Goal: Task Accomplishment & Management: Complete application form

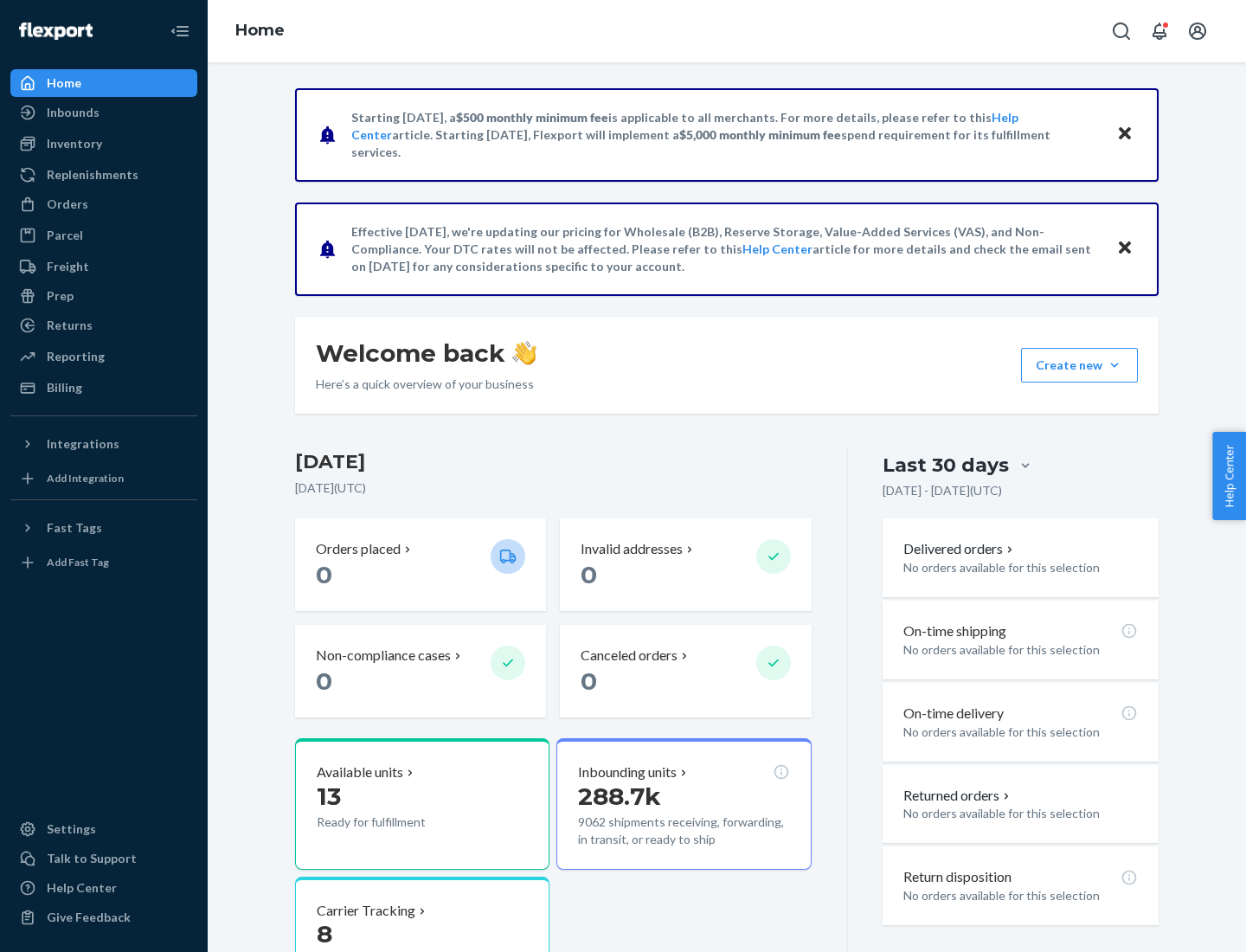
click at [1114, 365] on button "Create new Create new inbound Create new order Create new product" at bounding box center [1079, 365] width 117 height 35
click at [104, 112] on div "Inbounds" at bounding box center [103, 112] width 183 height 24
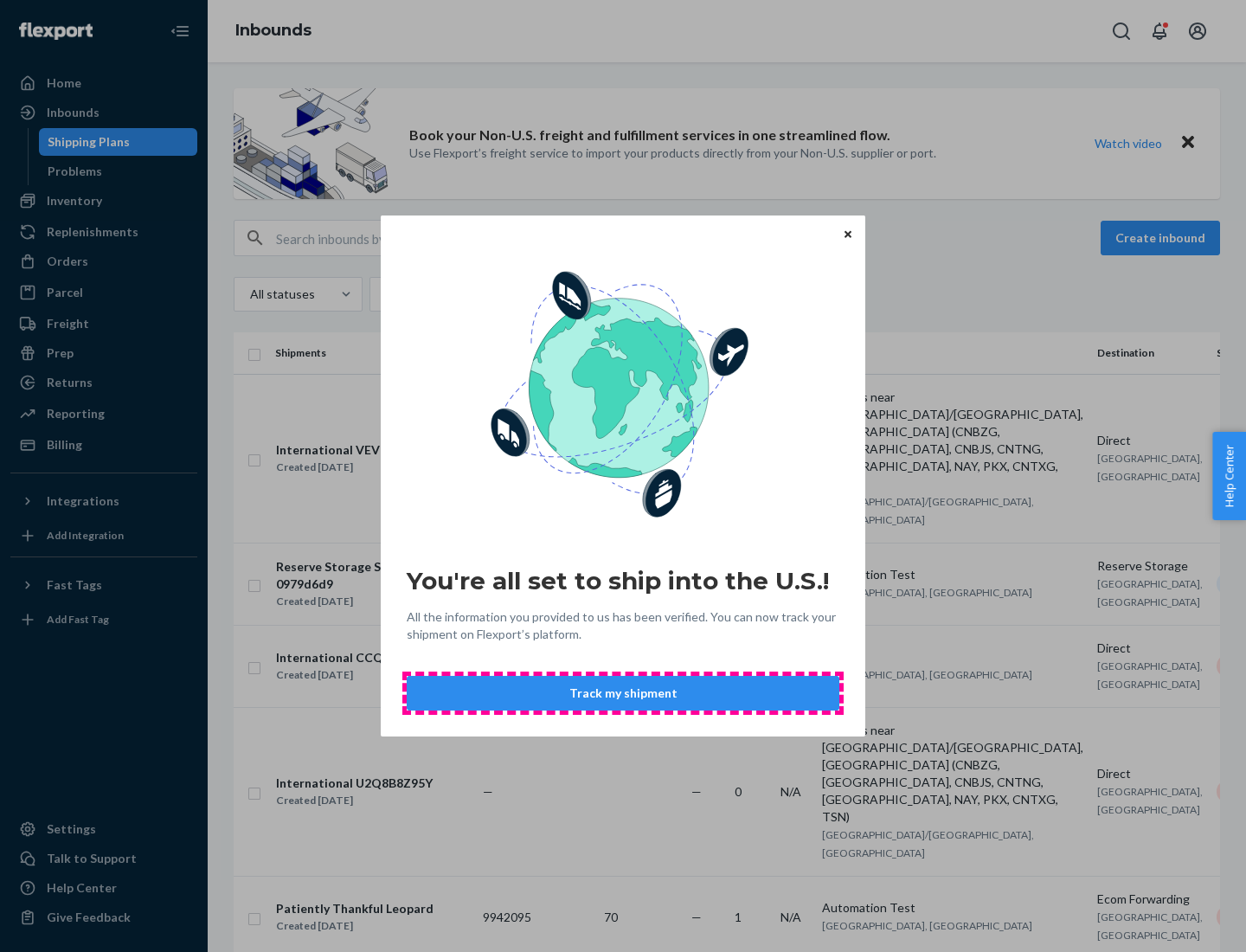
click at [623, 693] on button "Track my shipment" at bounding box center [622, 693] width 432 height 35
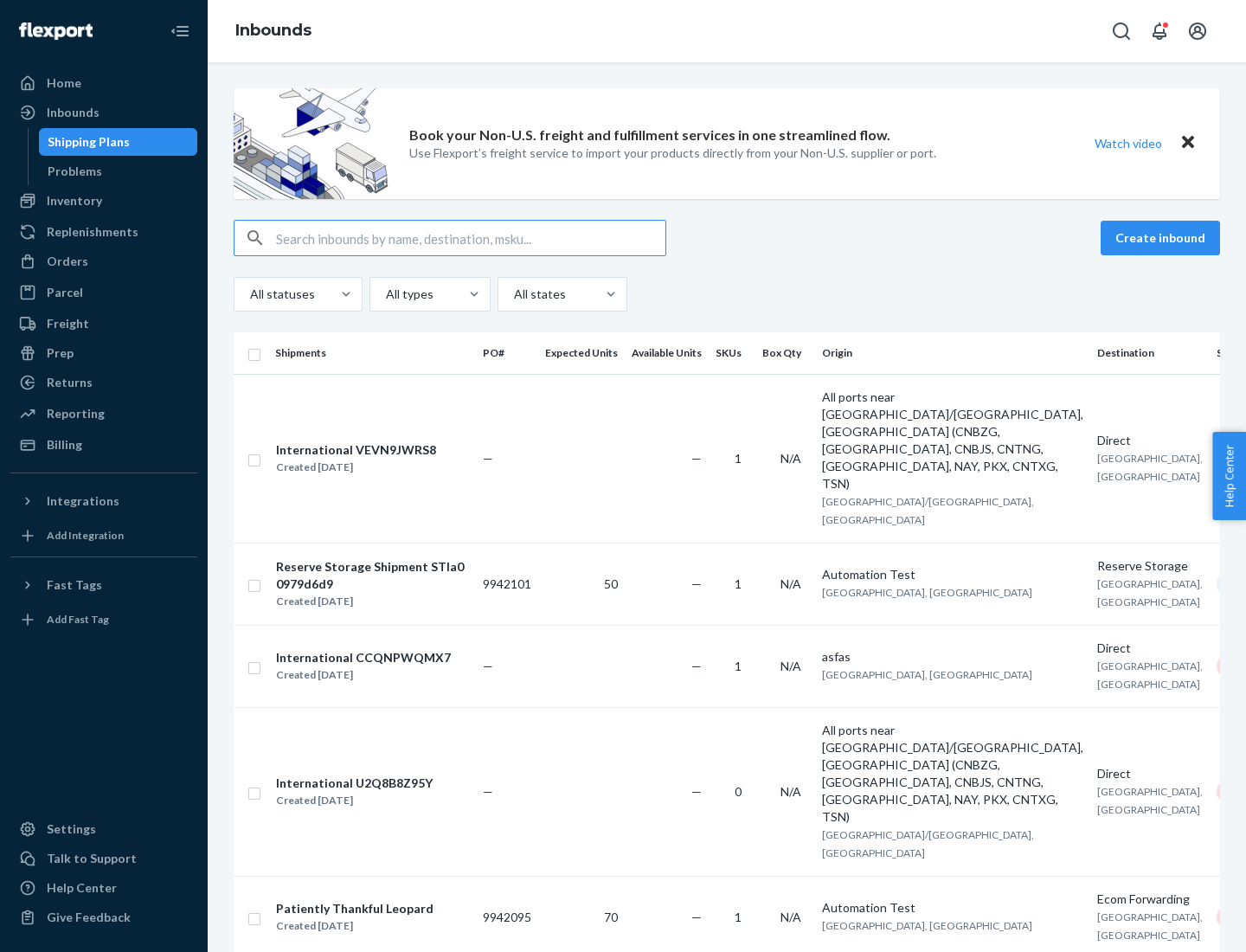
click at [1163, 238] on button "Create inbound" at bounding box center [1160, 238] width 120 height 35
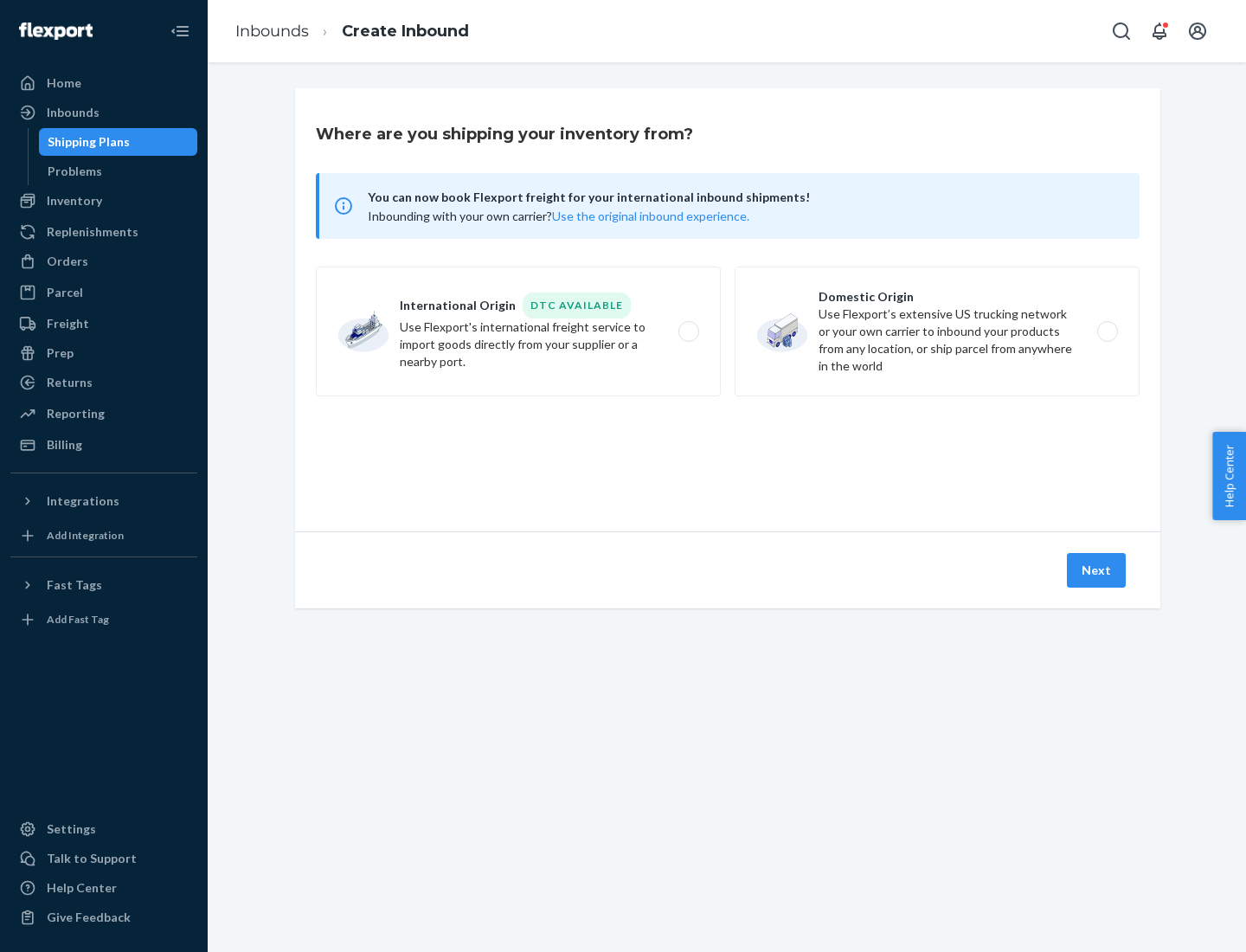
click at [518, 332] on label "International Origin DTC Available Use Flexport's international freight service…" at bounding box center [518, 331] width 405 height 130
click at [688, 332] on input "International Origin DTC Available Use Flexport's international freight service…" at bounding box center [693, 332] width 11 height 11
radio input "true"
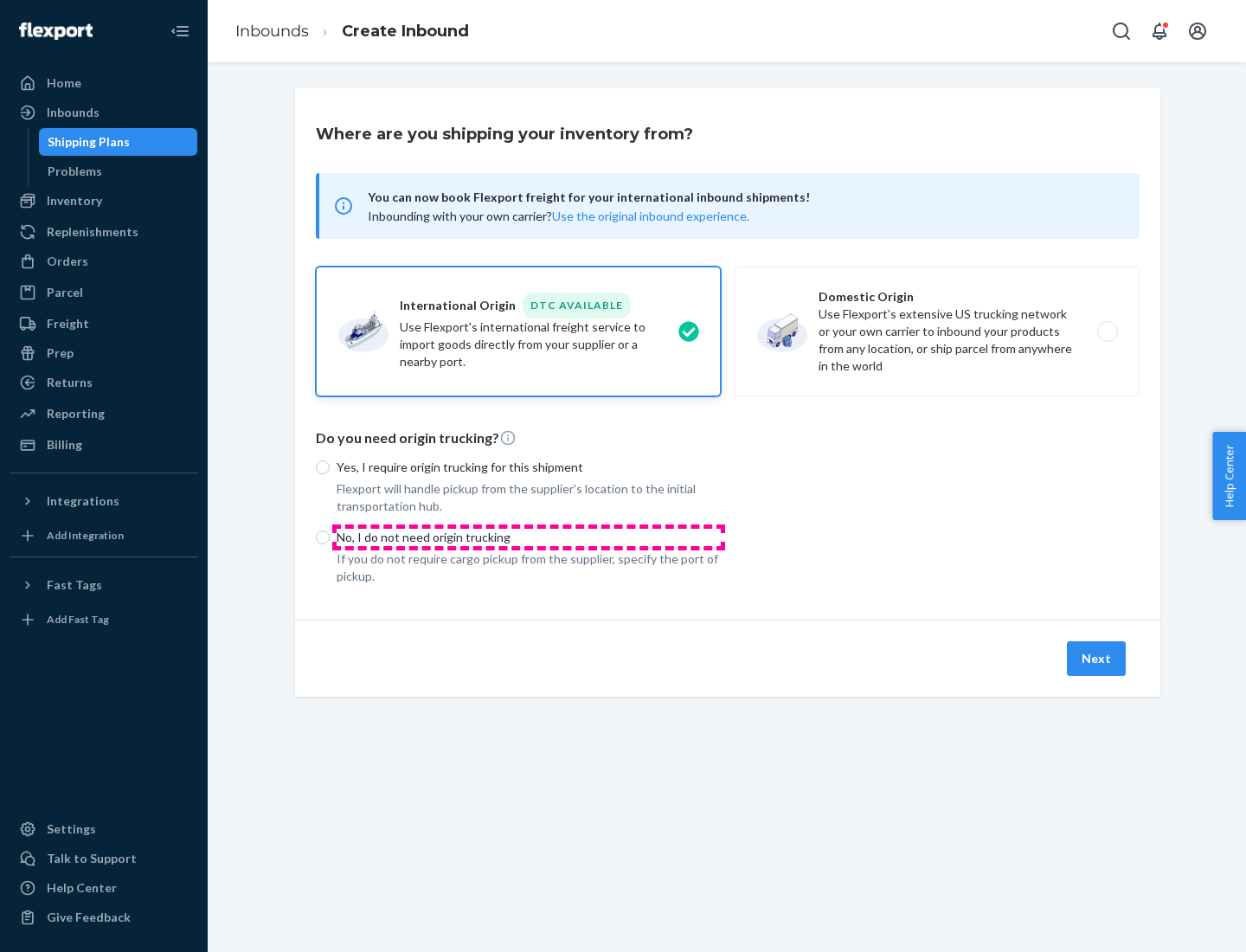
click at [529, 536] on p "No, I do not need origin trucking" at bounding box center [528, 537] width 384 height 18
click at [330, 536] on input "No, I do not need origin trucking" at bounding box center [323, 536] width 14 height 14
radio input "true"
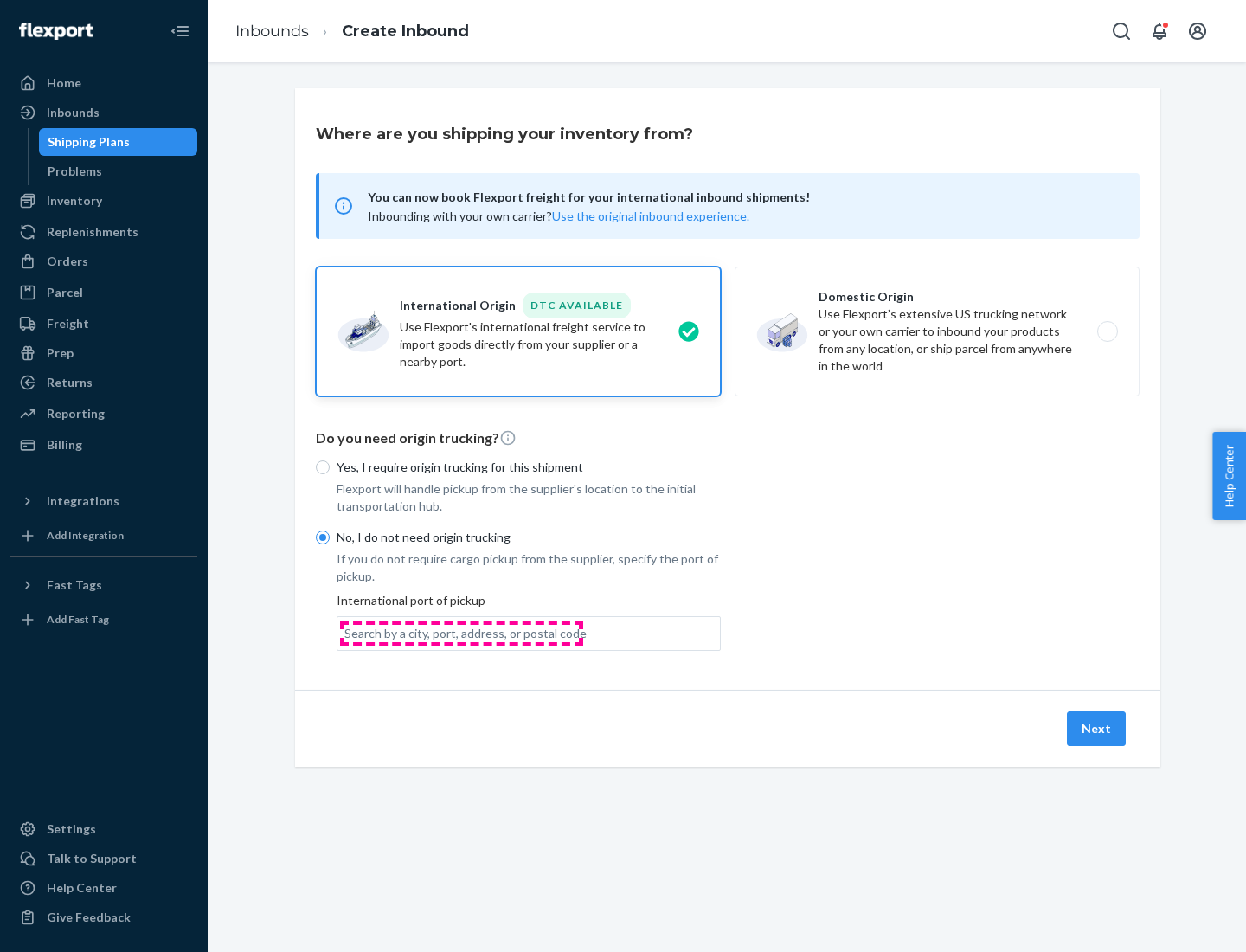
click at [461, 632] on div "Search by a city, port, address, or postal code" at bounding box center [465, 633] width 242 height 18
click at [346, 632] on input "Search by a city, port, address, or postal code" at bounding box center [346, 633] width 2 height 18
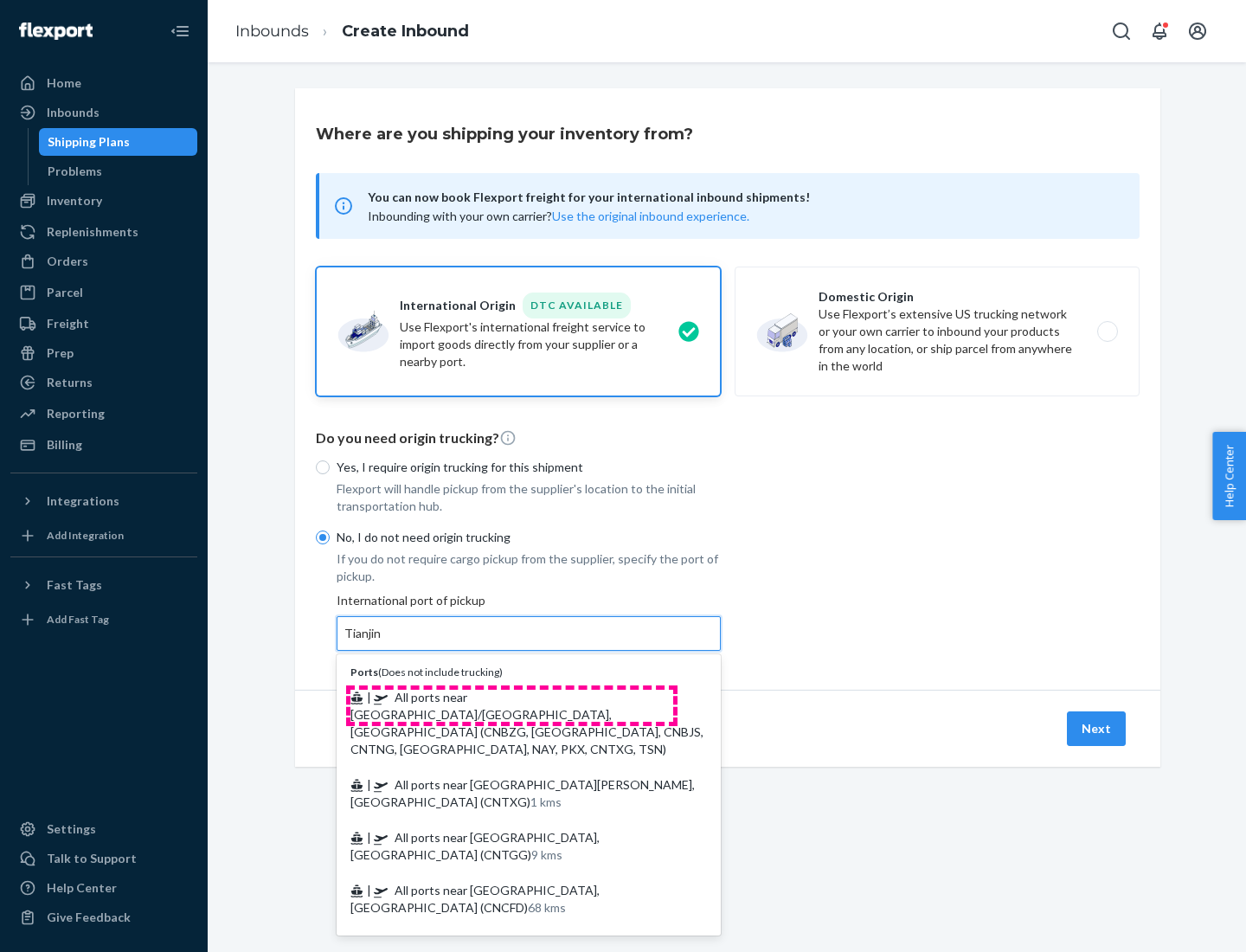
click at [511, 697] on span "| All ports near [GEOGRAPHIC_DATA]/[GEOGRAPHIC_DATA], [GEOGRAPHIC_DATA] (CNBZG,…" at bounding box center [526, 723] width 353 height 66
click at [382, 642] on input "Tianjin" at bounding box center [363, 633] width 38 height 18
type input "All ports near [GEOGRAPHIC_DATA]/[GEOGRAPHIC_DATA], [GEOGRAPHIC_DATA] (CNBZG, […"
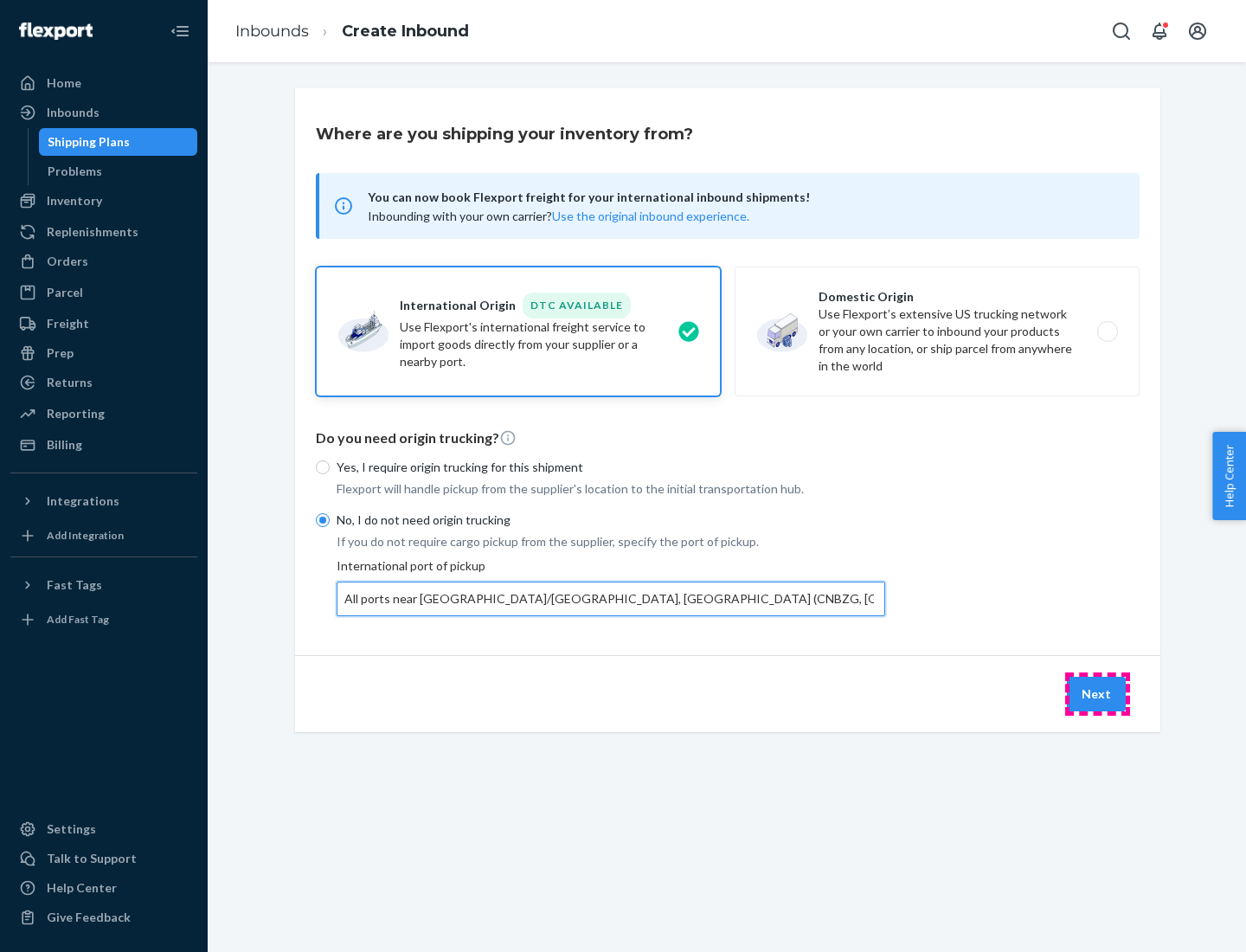
click at [1097, 693] on button "Next" at bounding box center [1096, 694] width 59 height 35
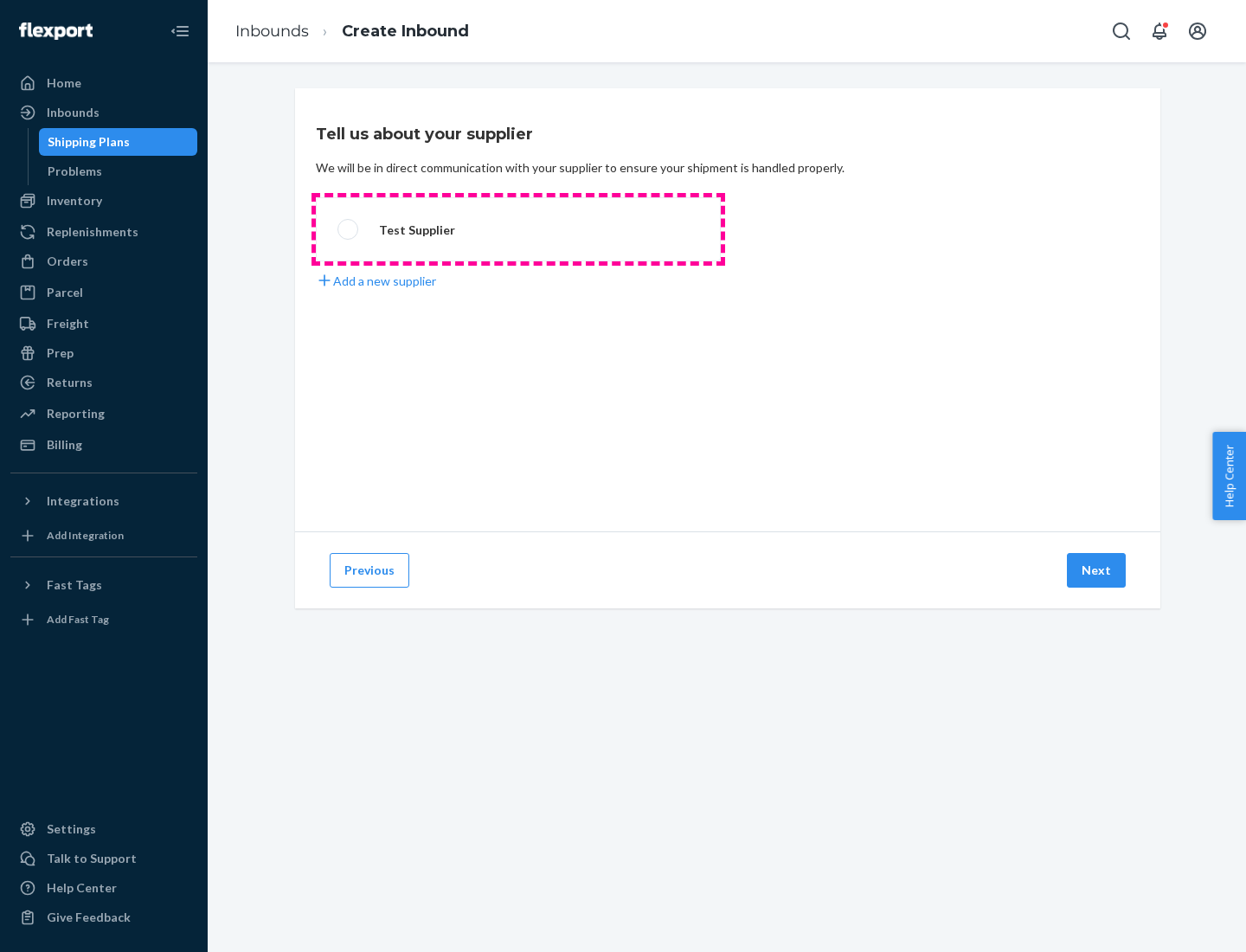
click at [518, 229] on label "Test Supplier" at bounding box center [518, 229] width 405 height 64
click at [348, 229] on input "Test Supplier" at bounding box center [343, 229] width 11 height 11
radio input "true"
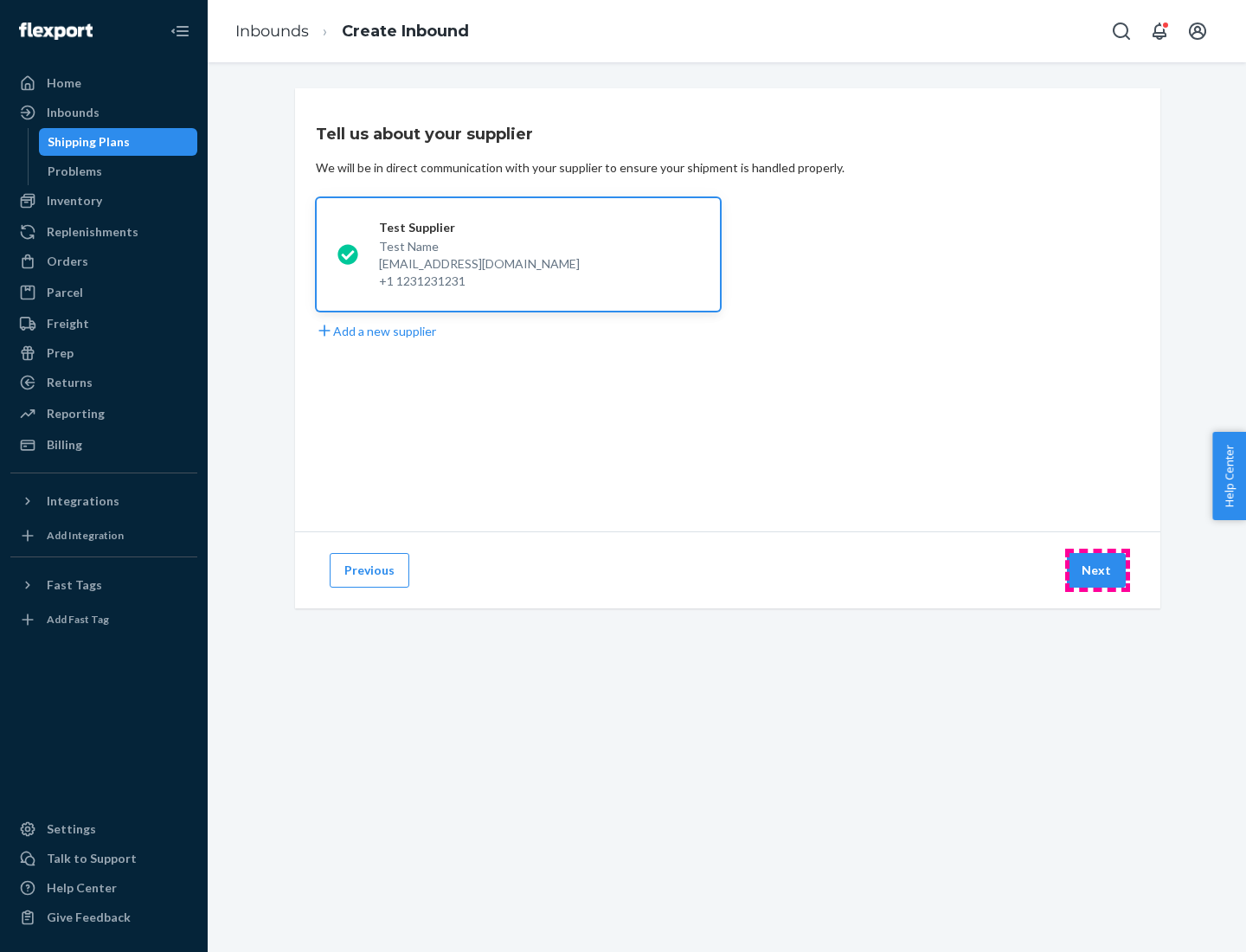
click at [1097, 570] on button "Next" at bounding box center [1096, 570] width 59 height 35
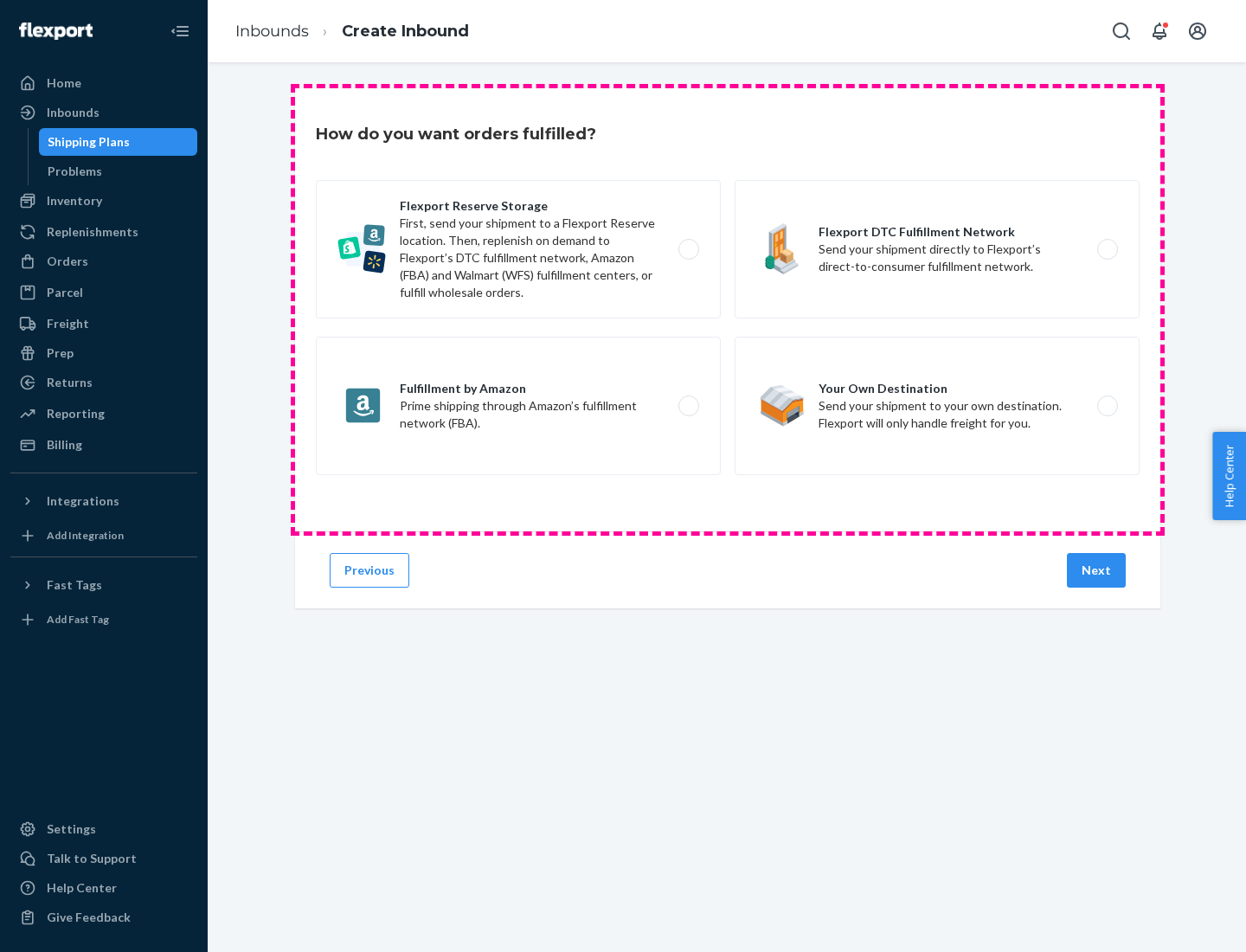
click at [727, 310] on div "Flexport Reserve Storage First, send your shipment to a Flexport Reserve locati…" at bounding box center [728, 329] width 824 height 300
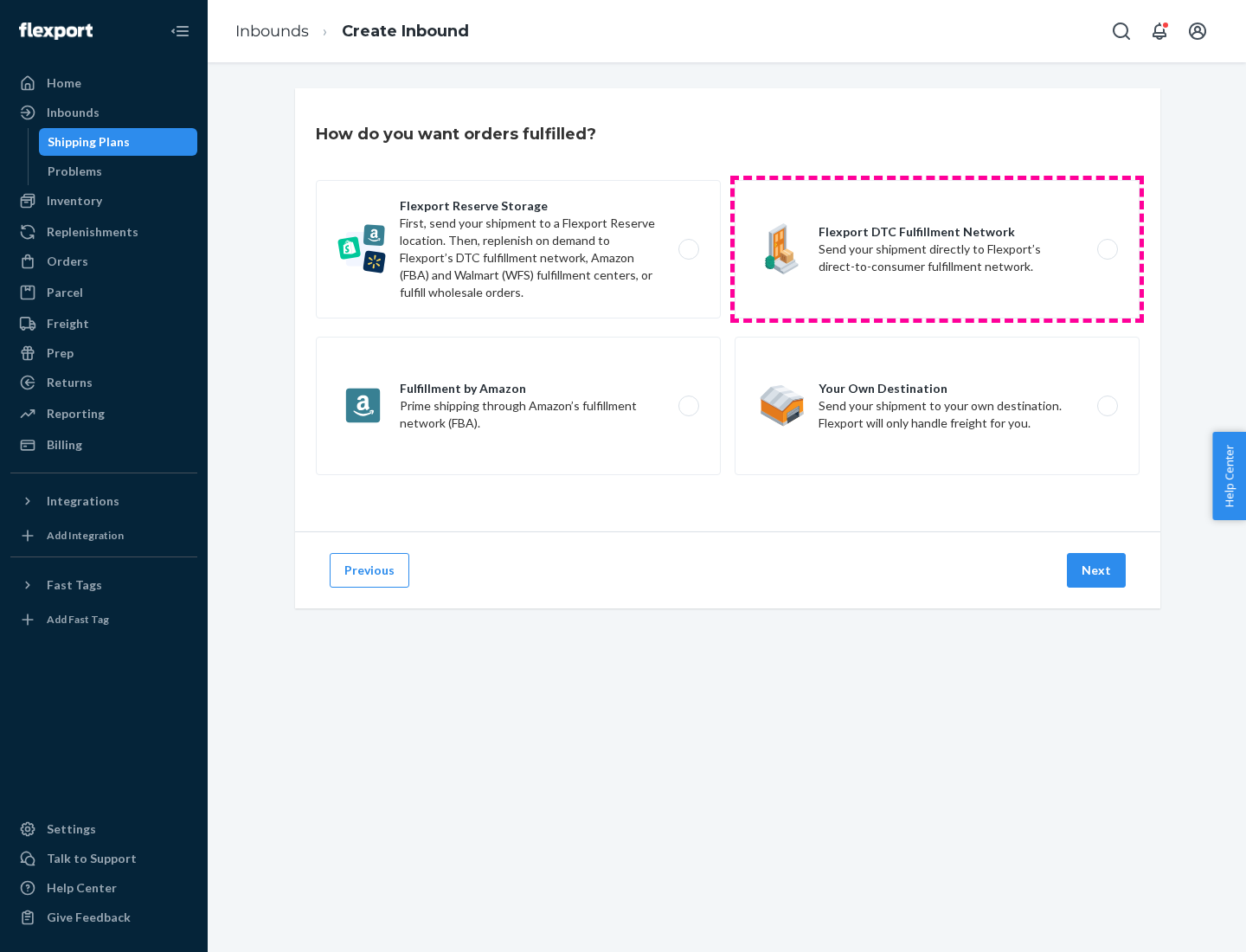
click at [937, 249] on label "Flexport DTC Fulfillment Network Send your shipment directly to Flexport’s dire…" at bounding box center [936, 249] width 405 height 138
click at [1107, 249] on input "Flexport DTC Fulfillment Network Send your shipment directly to Flexport’s dire…" at bounding box center [1112, 250] width 11 height 11
radio input "true"
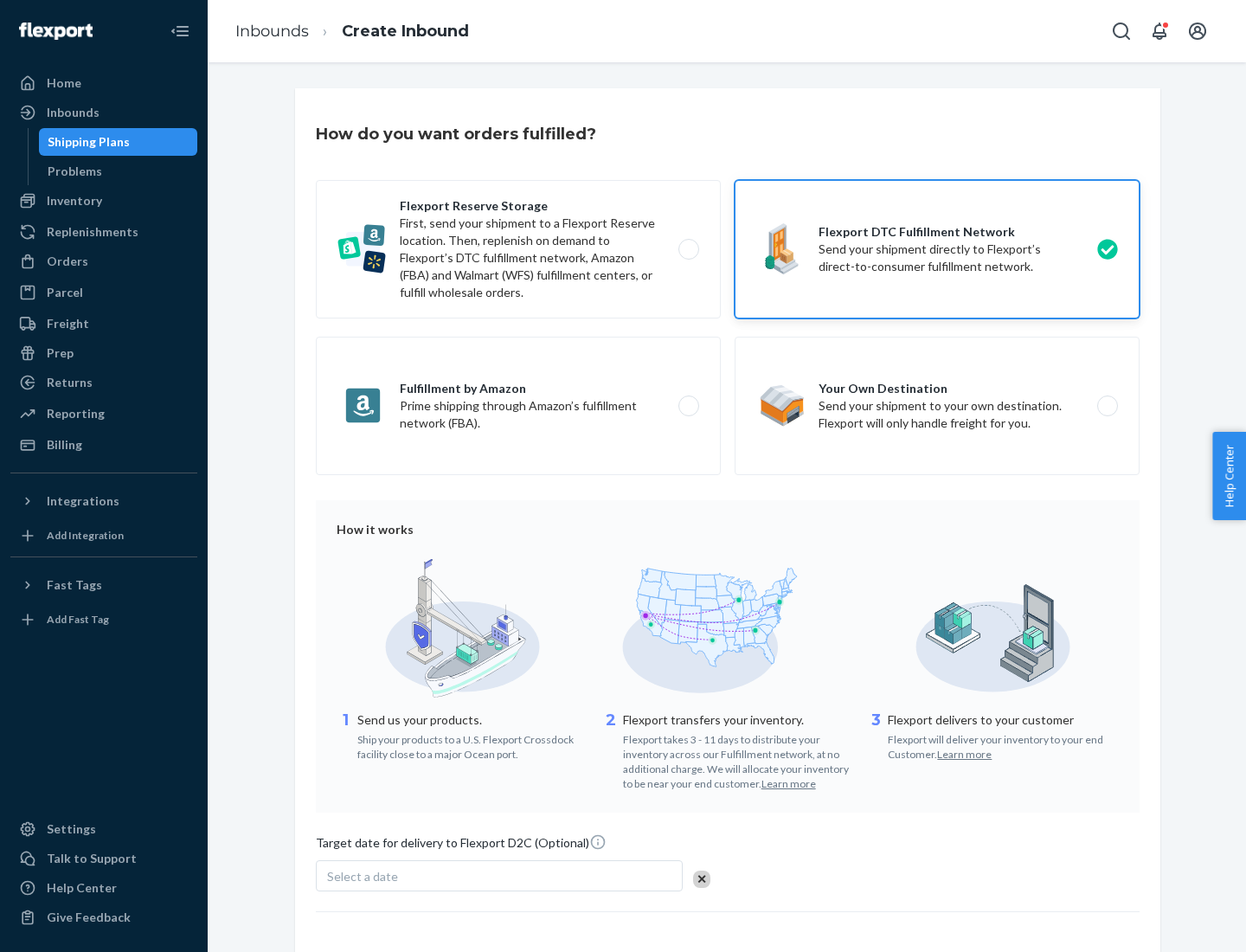
scroll to position [127, 0]
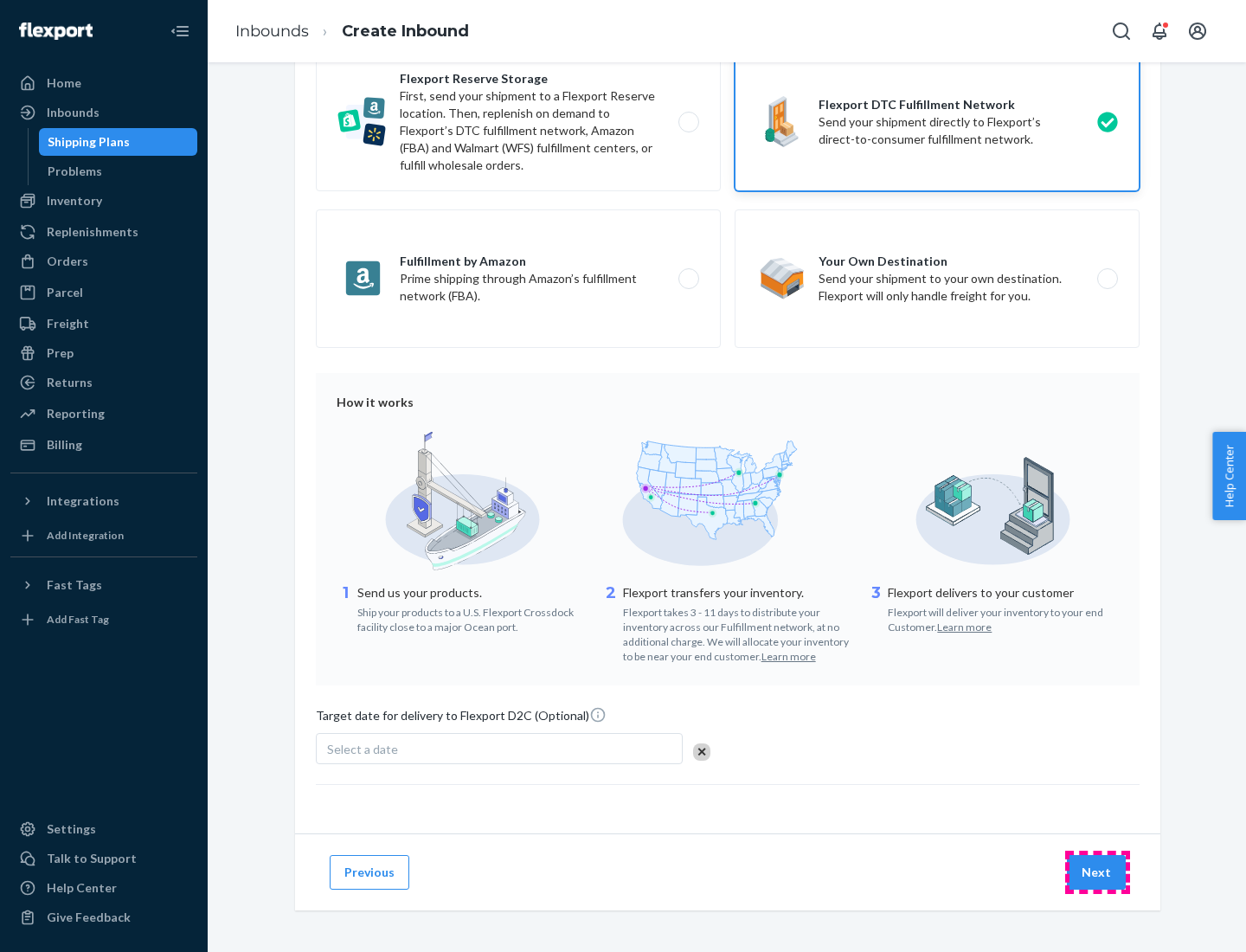
click at [1097, 871] on button "Next" at bounding box center [1096, 872] width 59 height 35
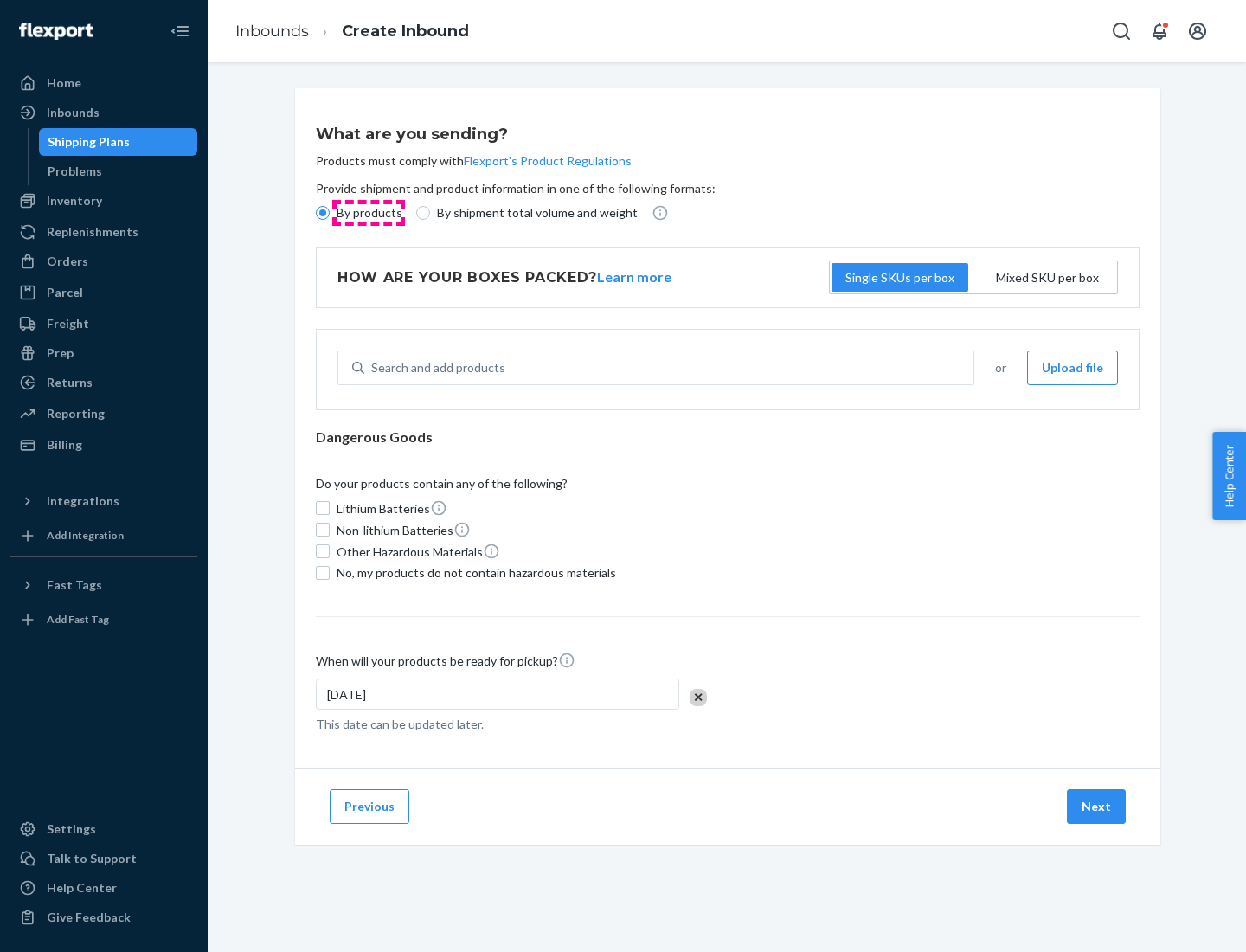
click at [368, 213] on p "By products" at bounding box center [369, 213] width 65 height 18
click at [330, 213] on input "By products" at bounding box center [323, 212] width 14 height 14
click at [435, 368] on div "Search and add products" at bounding box center [439, 368] width 135 height 18
click at [373, 368] on input "Search and add products" at bounding box center [372, 368] width 2 height 18
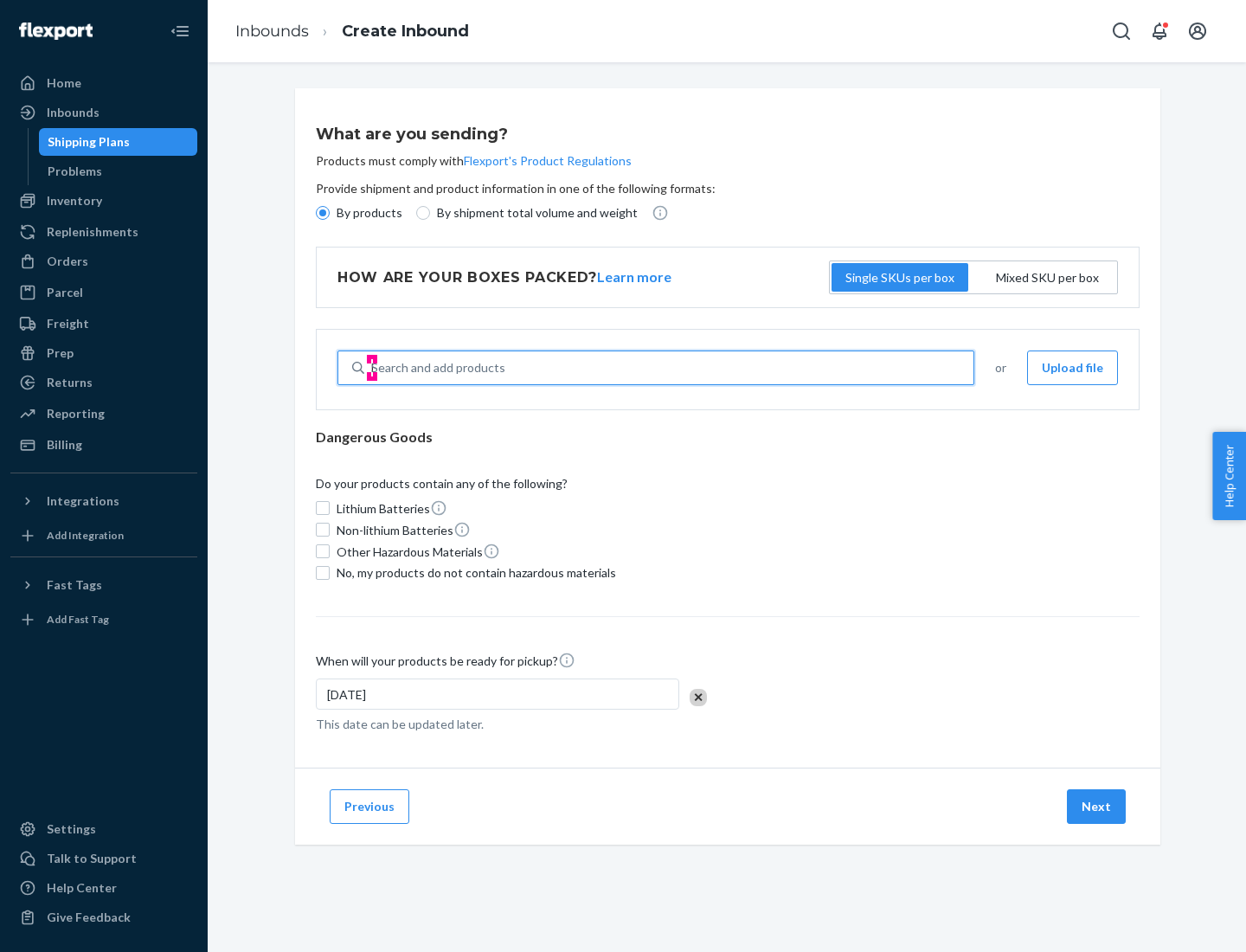
type input "basic"
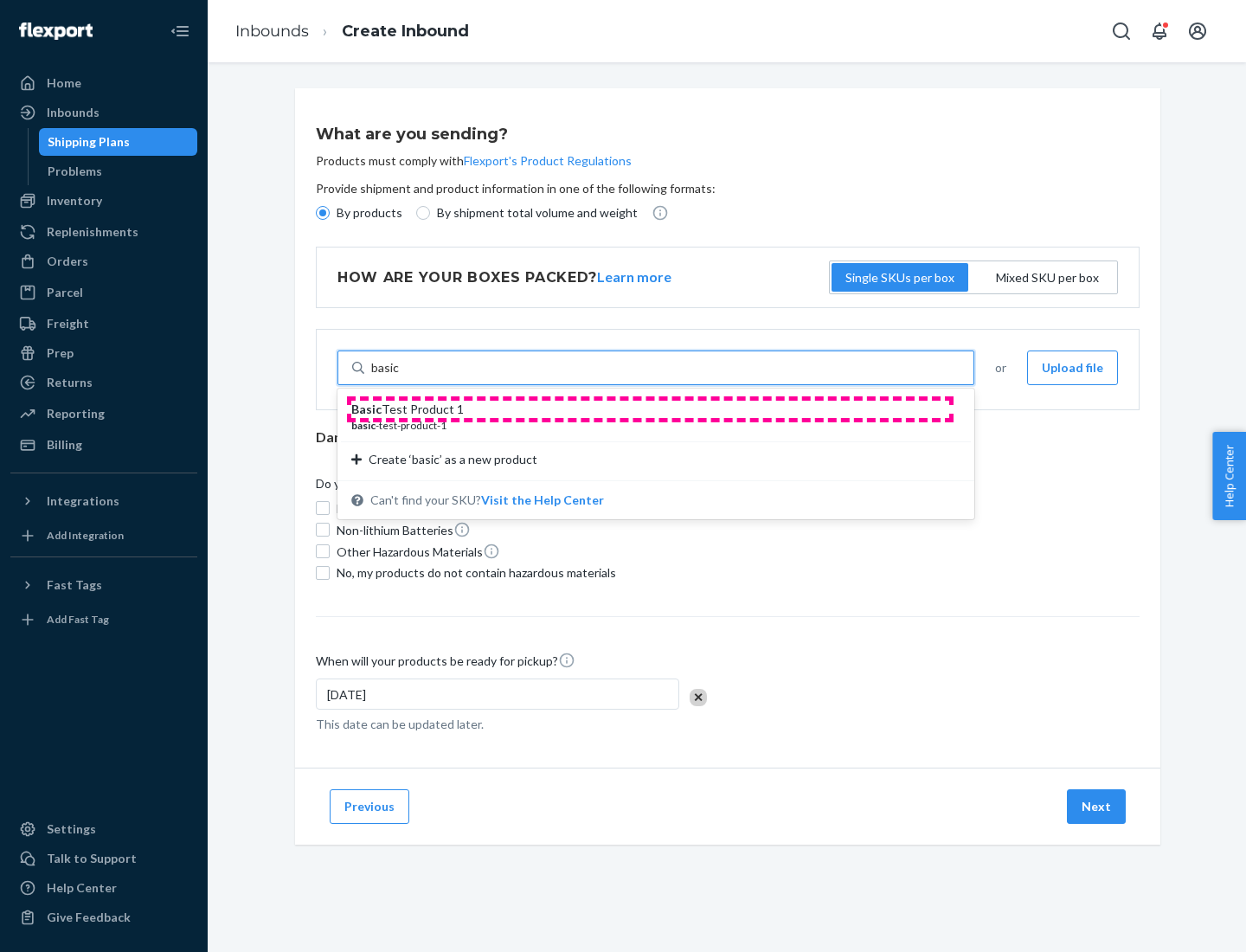
click at [650, 409] on div "Basic Test Product 1" at bounding box center [649, 409] width 595 height 18
click at [400, 376] on input "basic" at bounding box center [385, 368] width 29 height 18
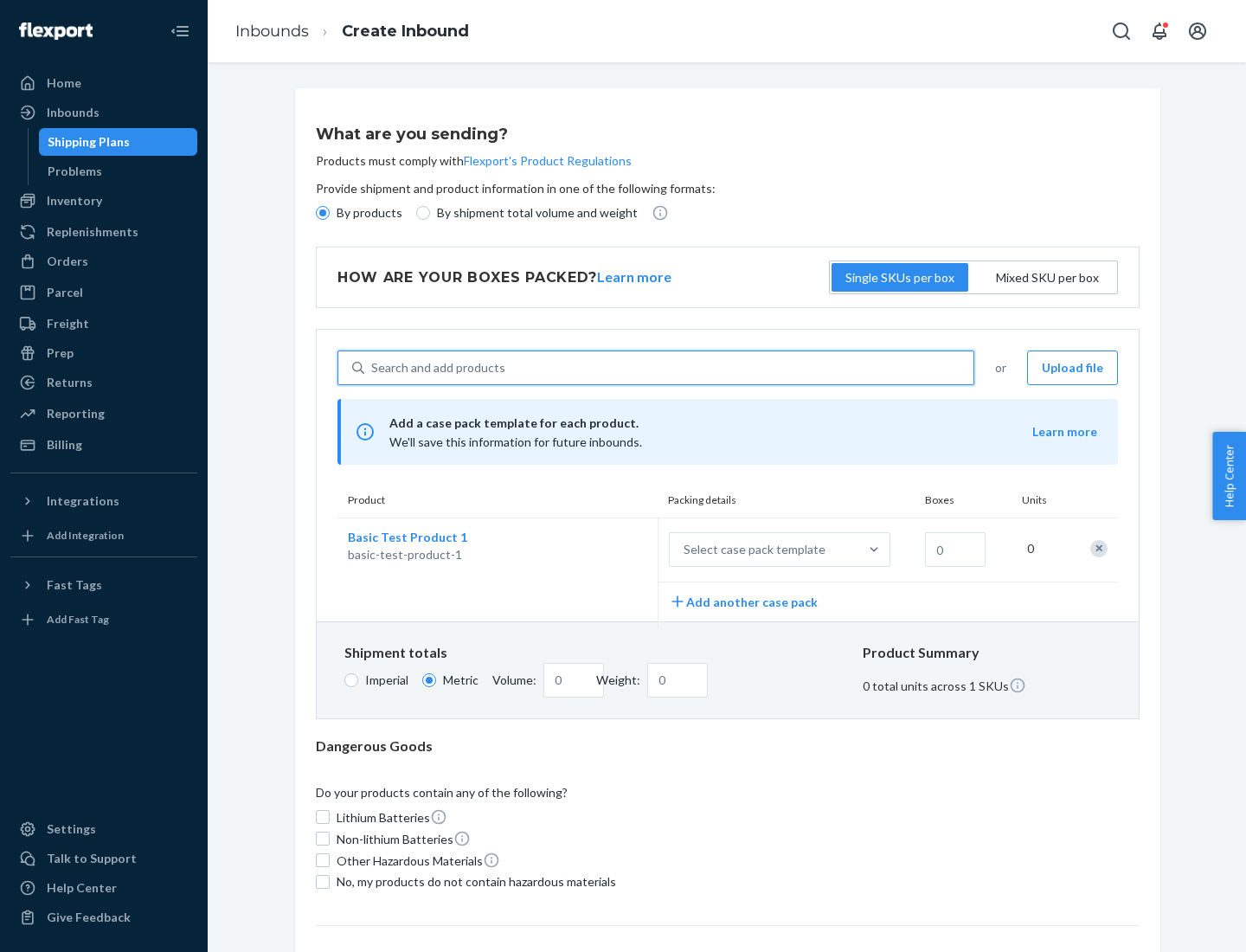
scroll to position [42, 0]
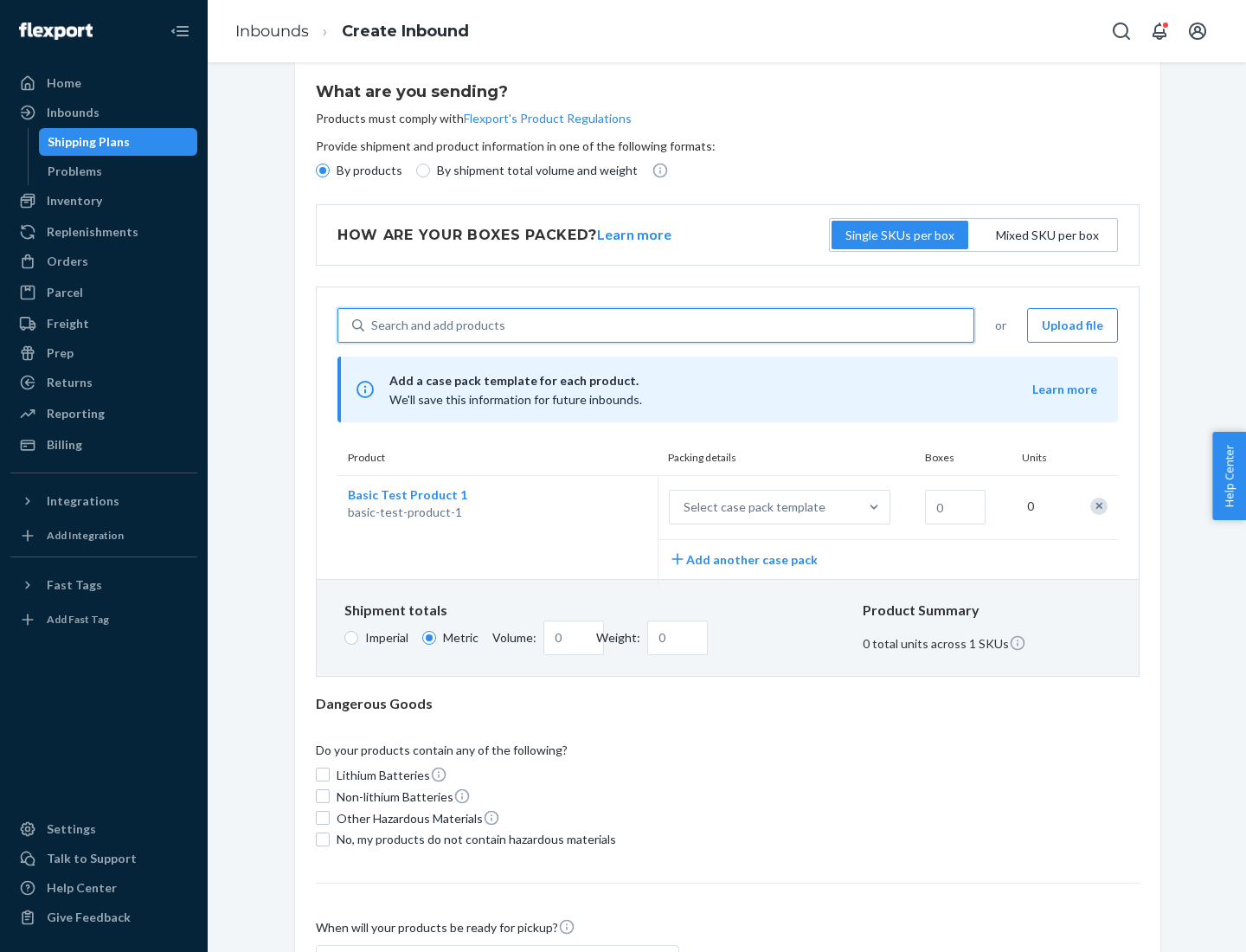
click at [751, 507] on div "Select case pack template" at bounding box center [755, 507] width 142 height 18
click at [598, 507] on input "Select case pack template" at bounding box center [598, 507] width 0 height 0
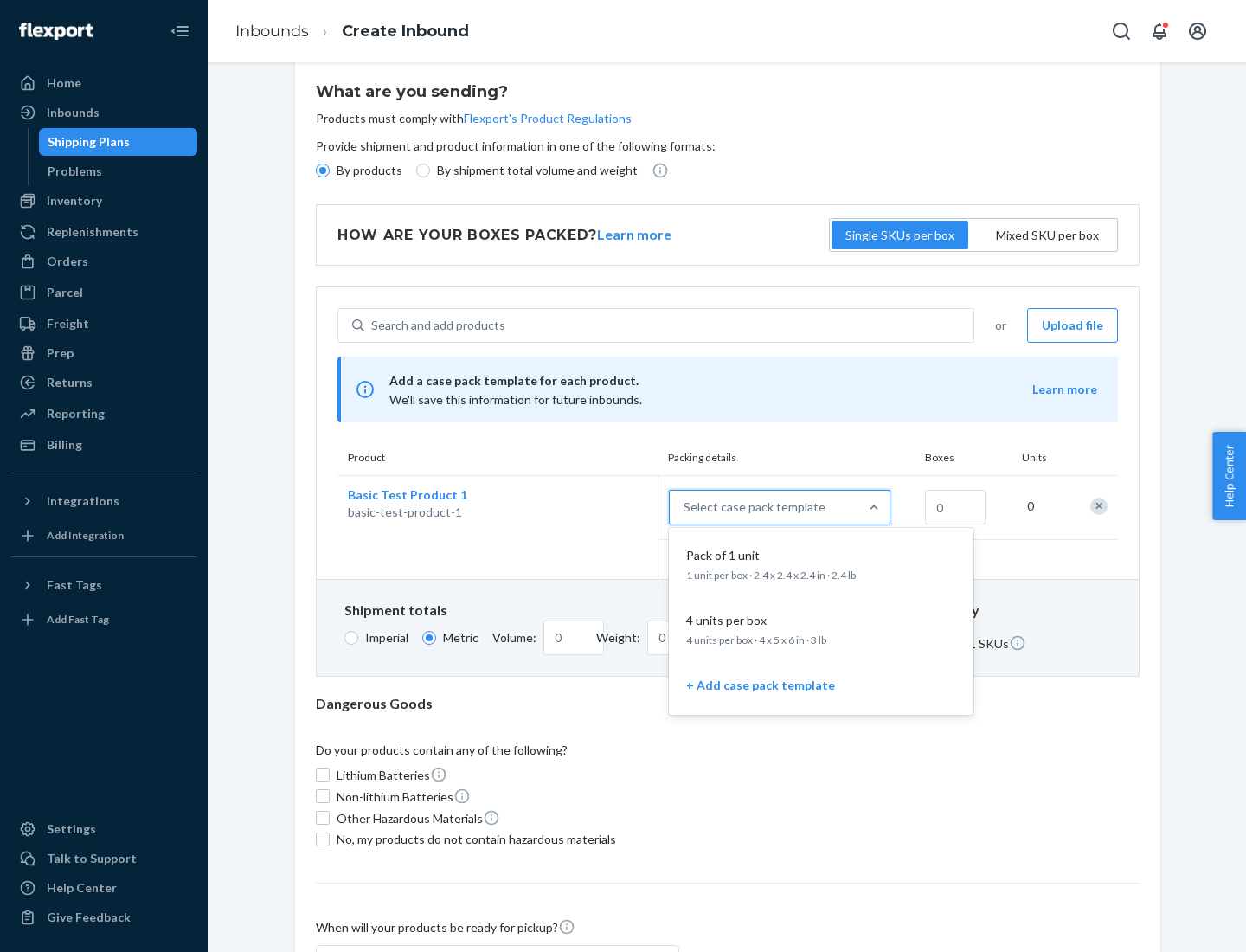
scroll to position [100, 0]
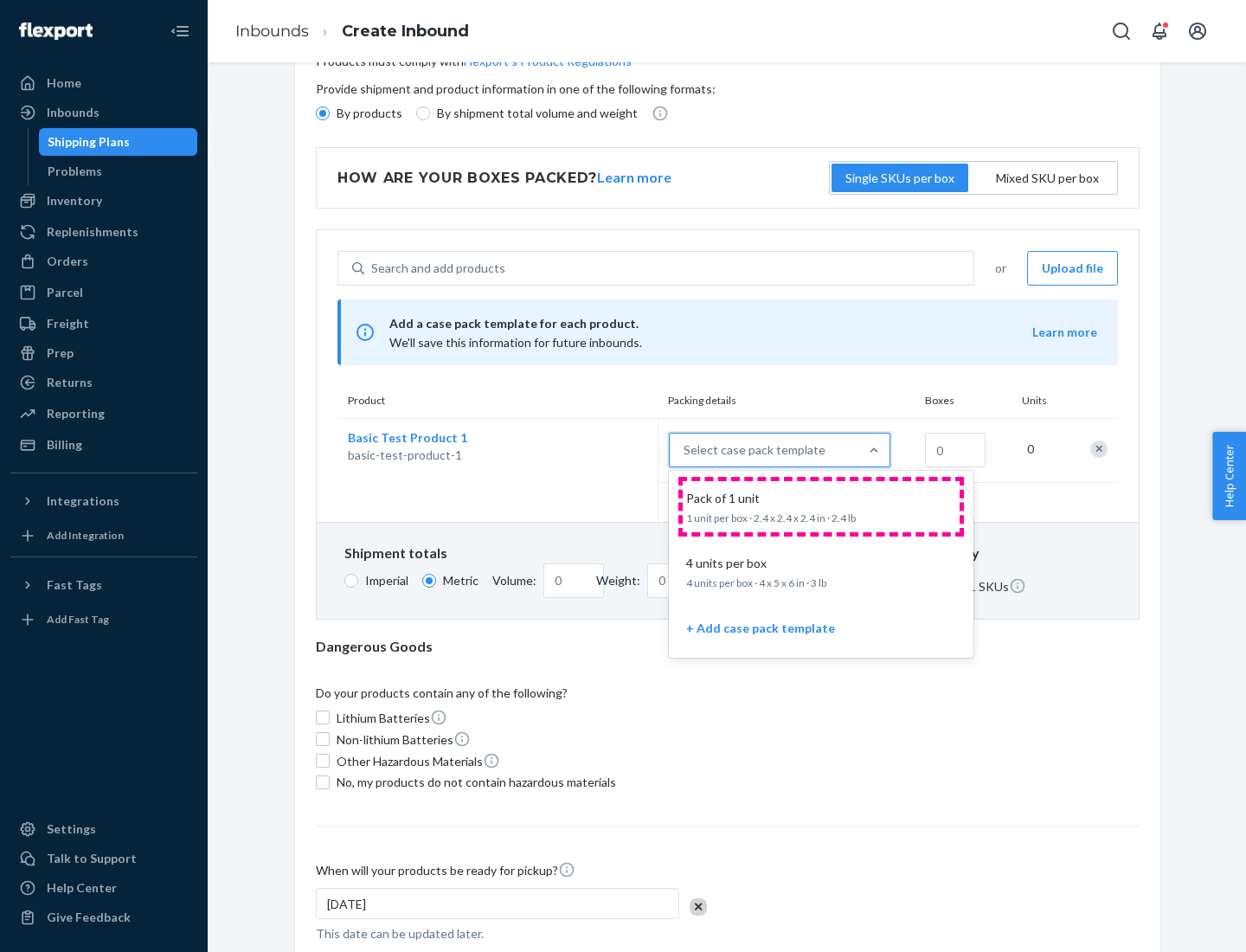
click at [821, 506] on div "Pack of 1 unit" at bounding box center [817, 498] width 276 height 18
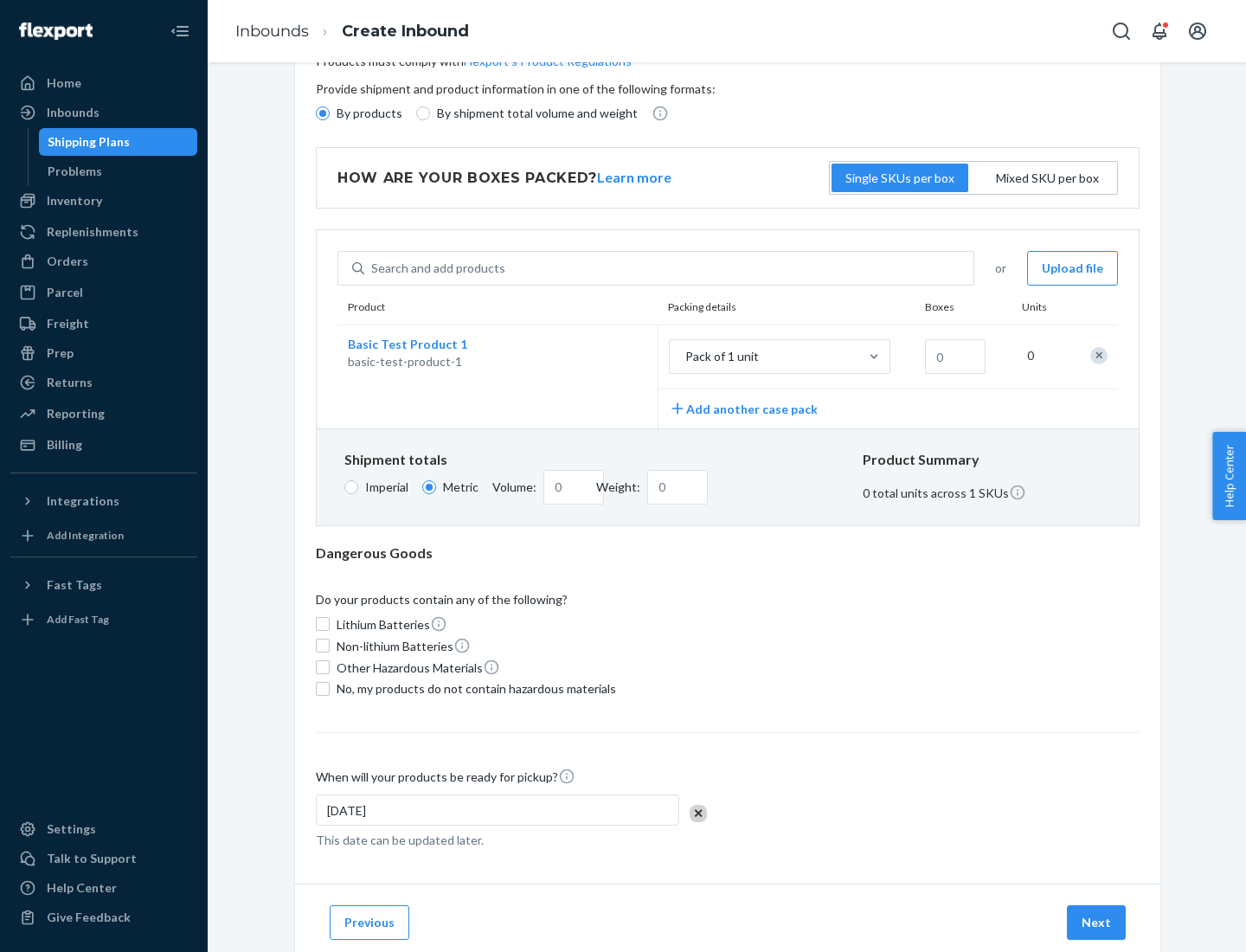
scroll to position [0, 0]
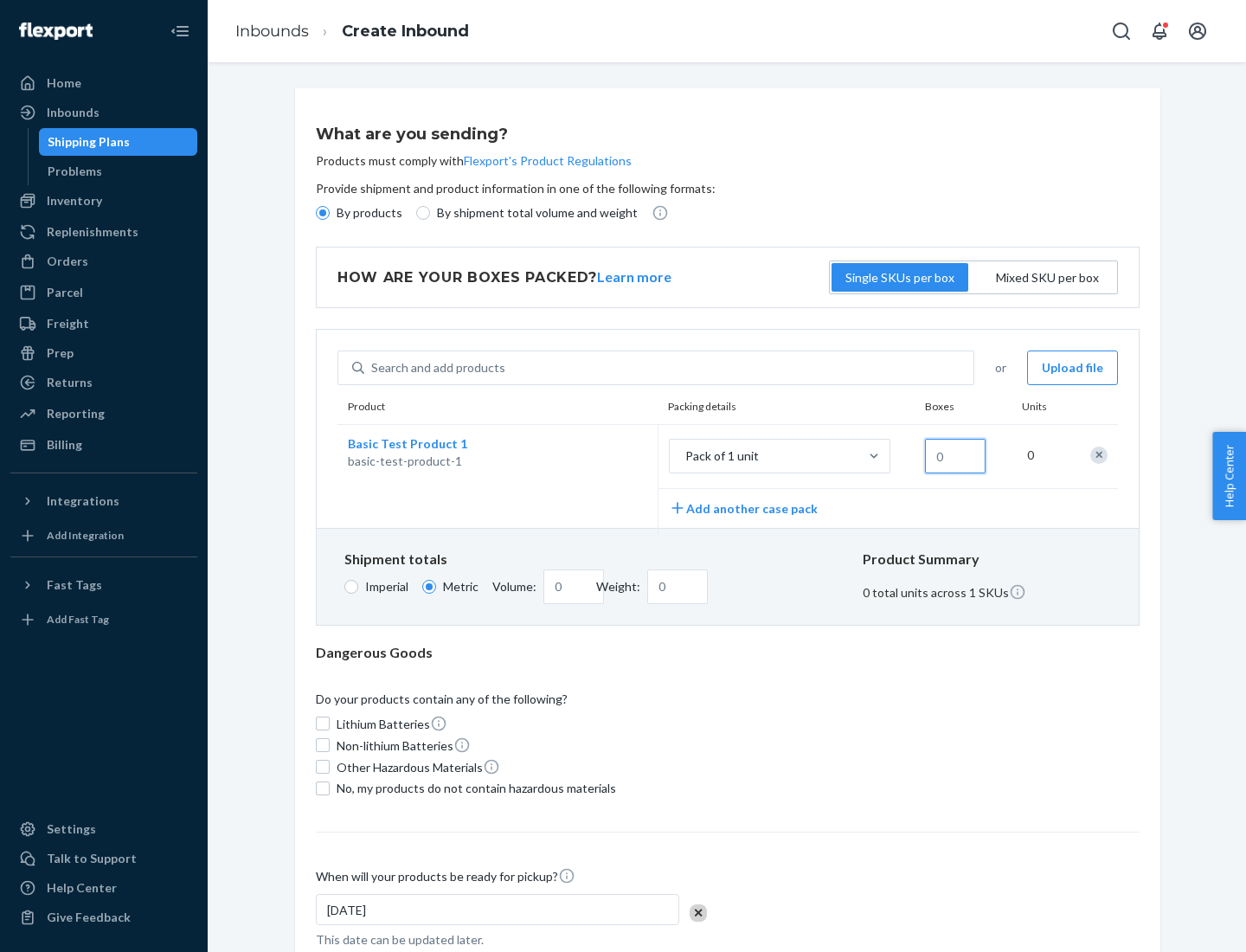
type input "1.09"
type input "1"
type input "10.89"
type input "10"
type input "0.02"
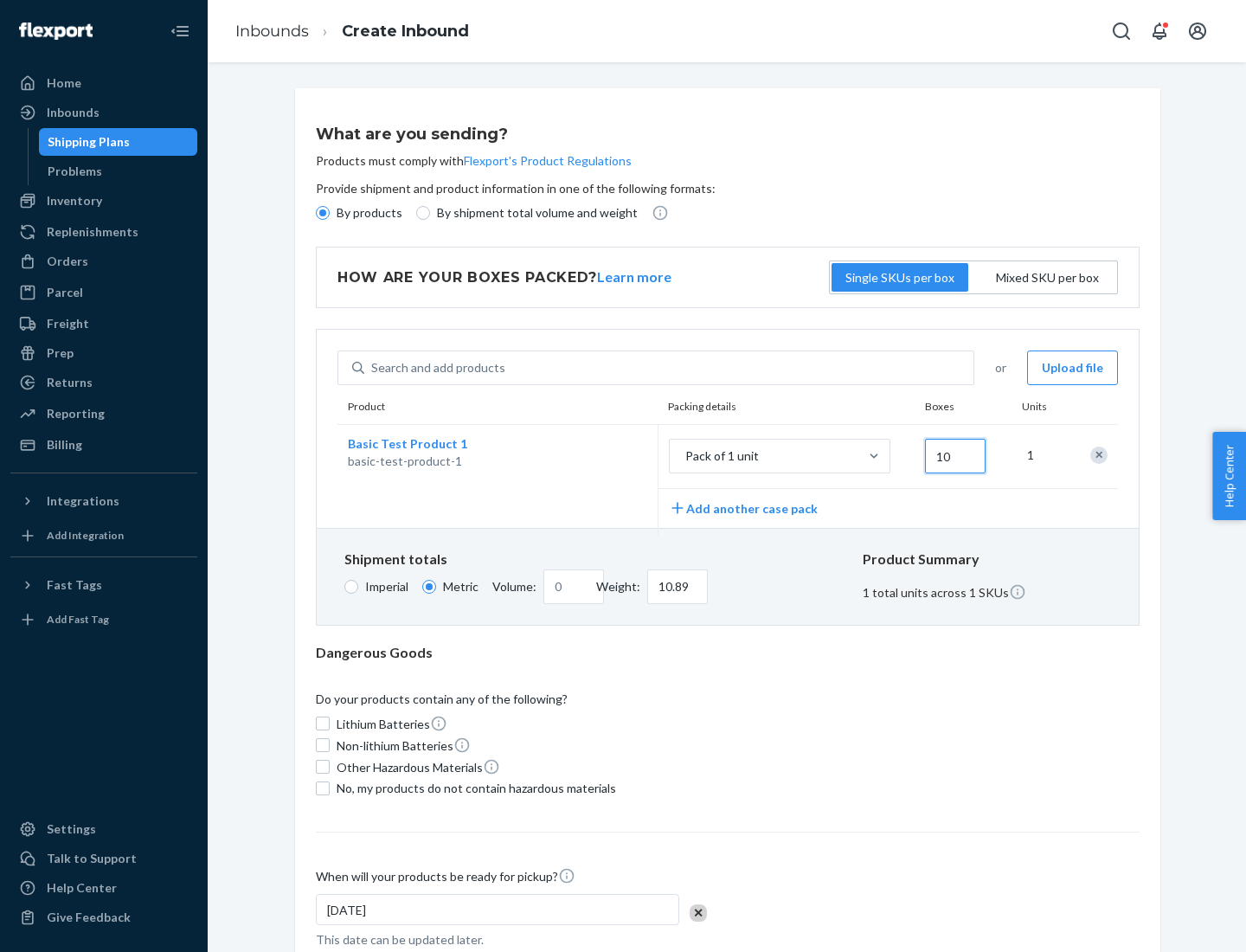
type input "108.86"
type input "100"
type input "0.23"
type input "1088.62"
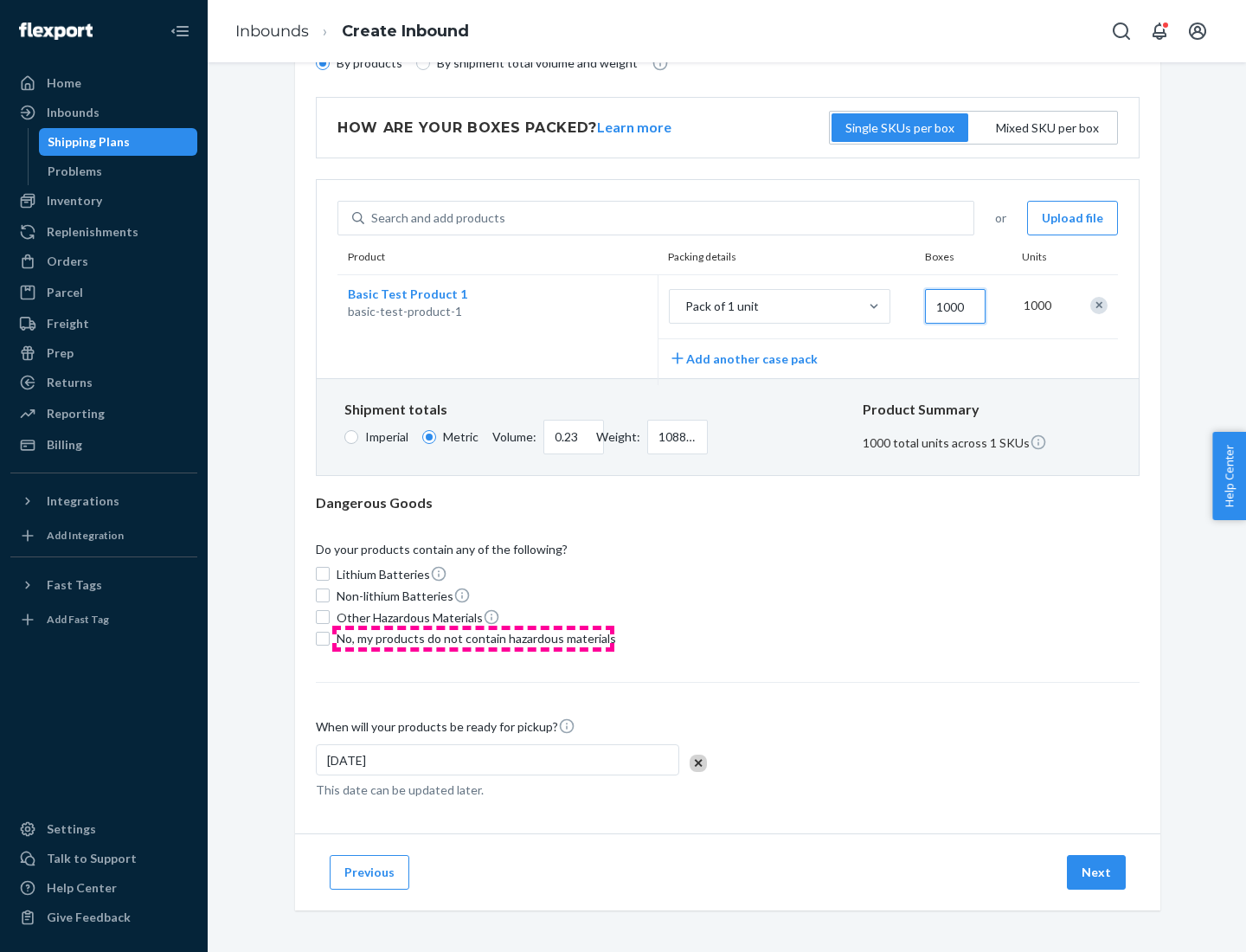
type input "1000"
click at [473, 638] on span "No, my products do not contain hazardous materials" at bounding box center [476, 638] width 279 height 18
click at [330, 638] on input "No, my products do not contain hazardous materials" at bounding box center [323, 638] width 14 height 14
checkbox input "true"
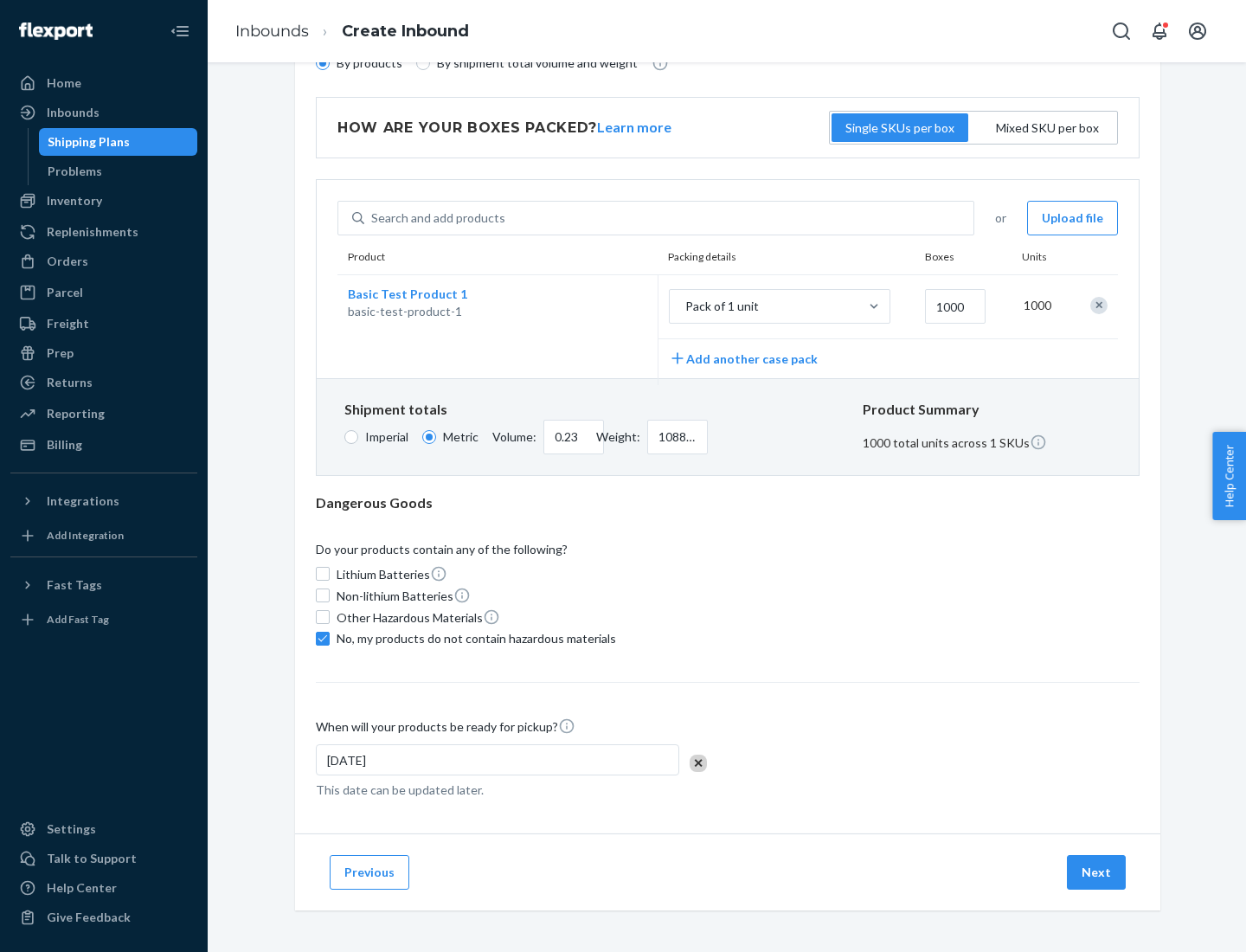
click at [1097, 871] on button "Next" at bounding box center [1096, 872] width 59 height 35
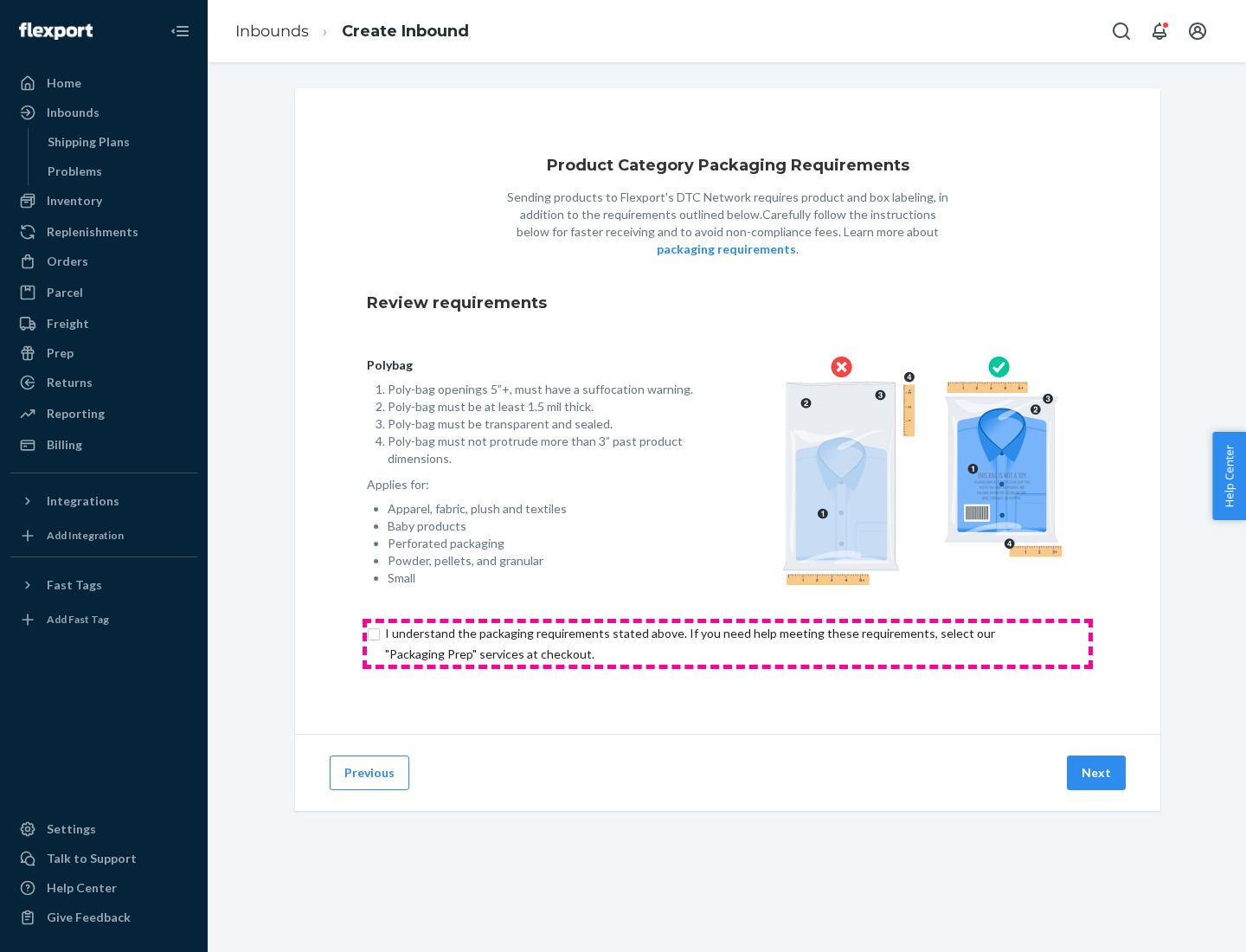
click at [727, 642] on input "checkbox" at bounding box center [727, 643] width 722 height 41
checkbox input "true"
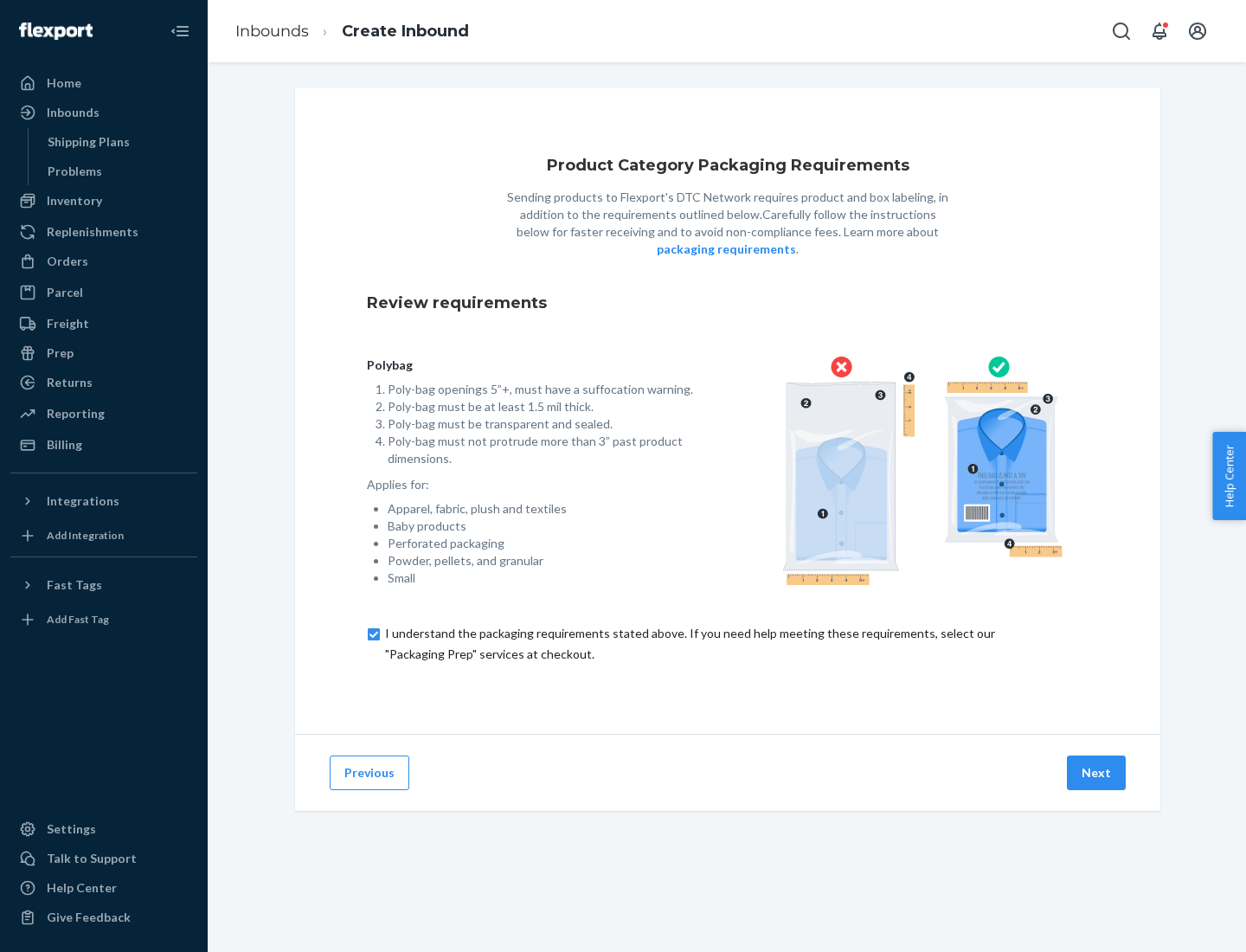
click at [1097, 771] on button "Next" at bounding box center [1096, 773] width 59 height 35
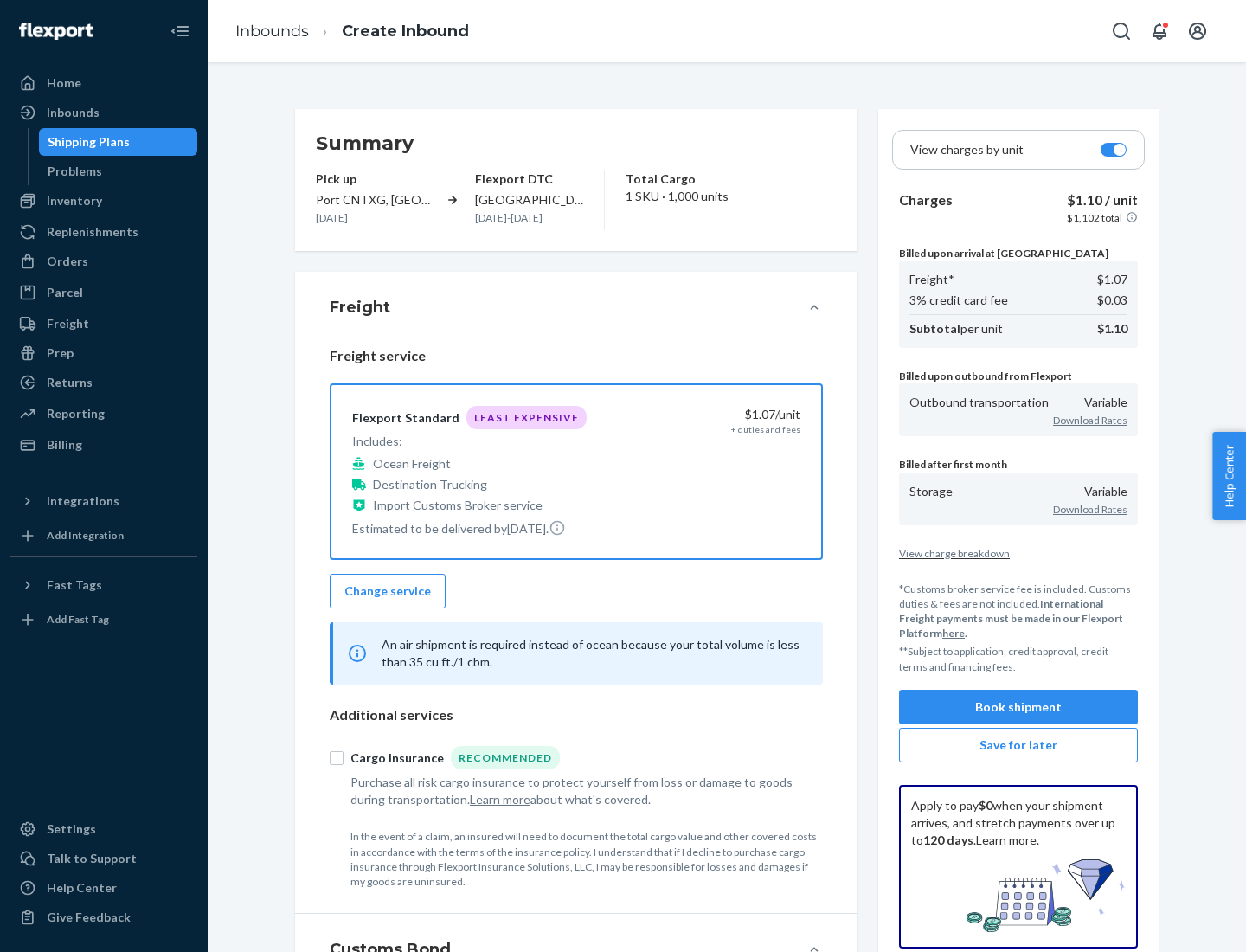
scroll to position [200, 0]
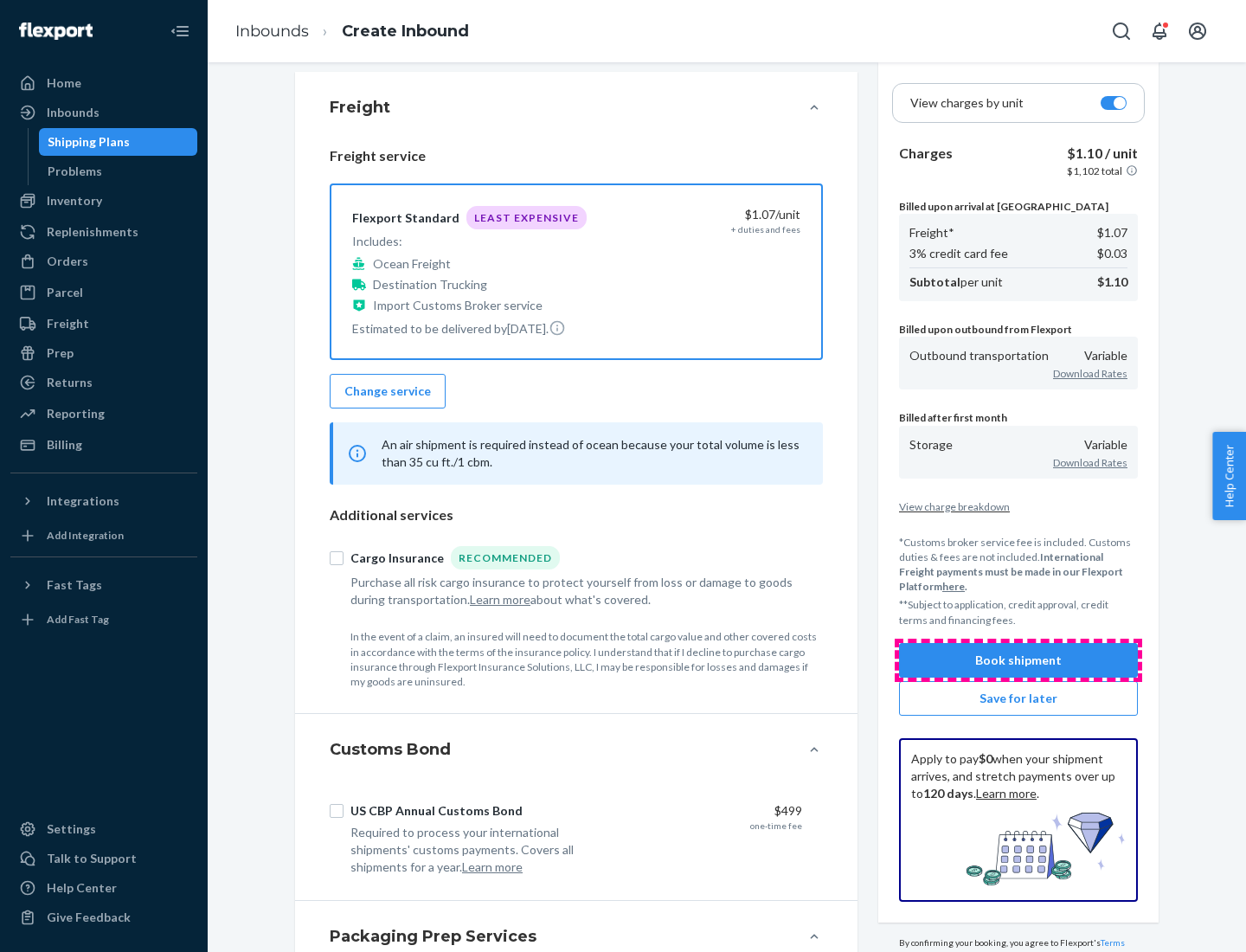
click at [1018, 659] on button "Book shipment" at bounding box center [1017, 660] width 239 height 35
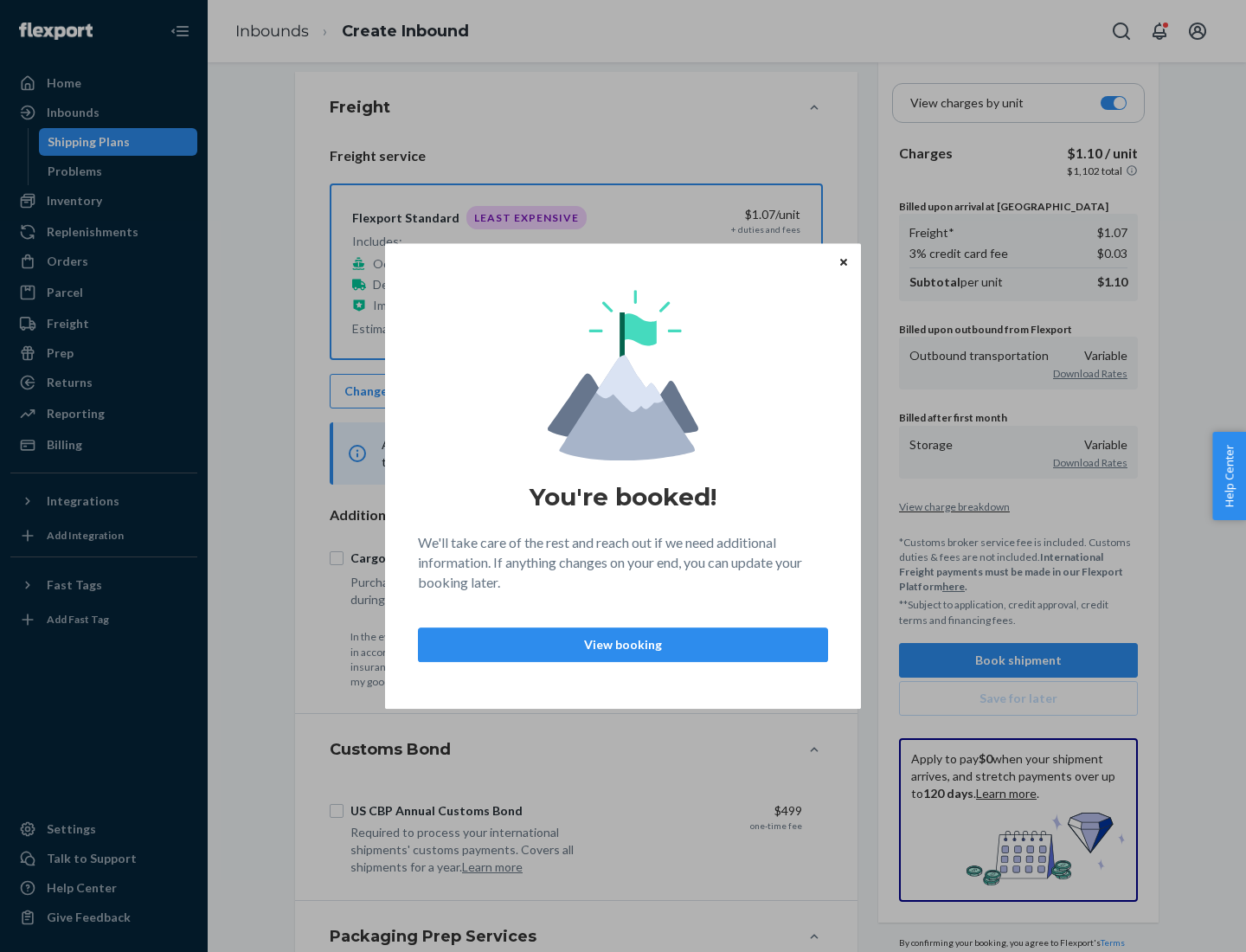
click at [623, 643] on p "View booking" at bounding box center [622, 644] width 381 height 18
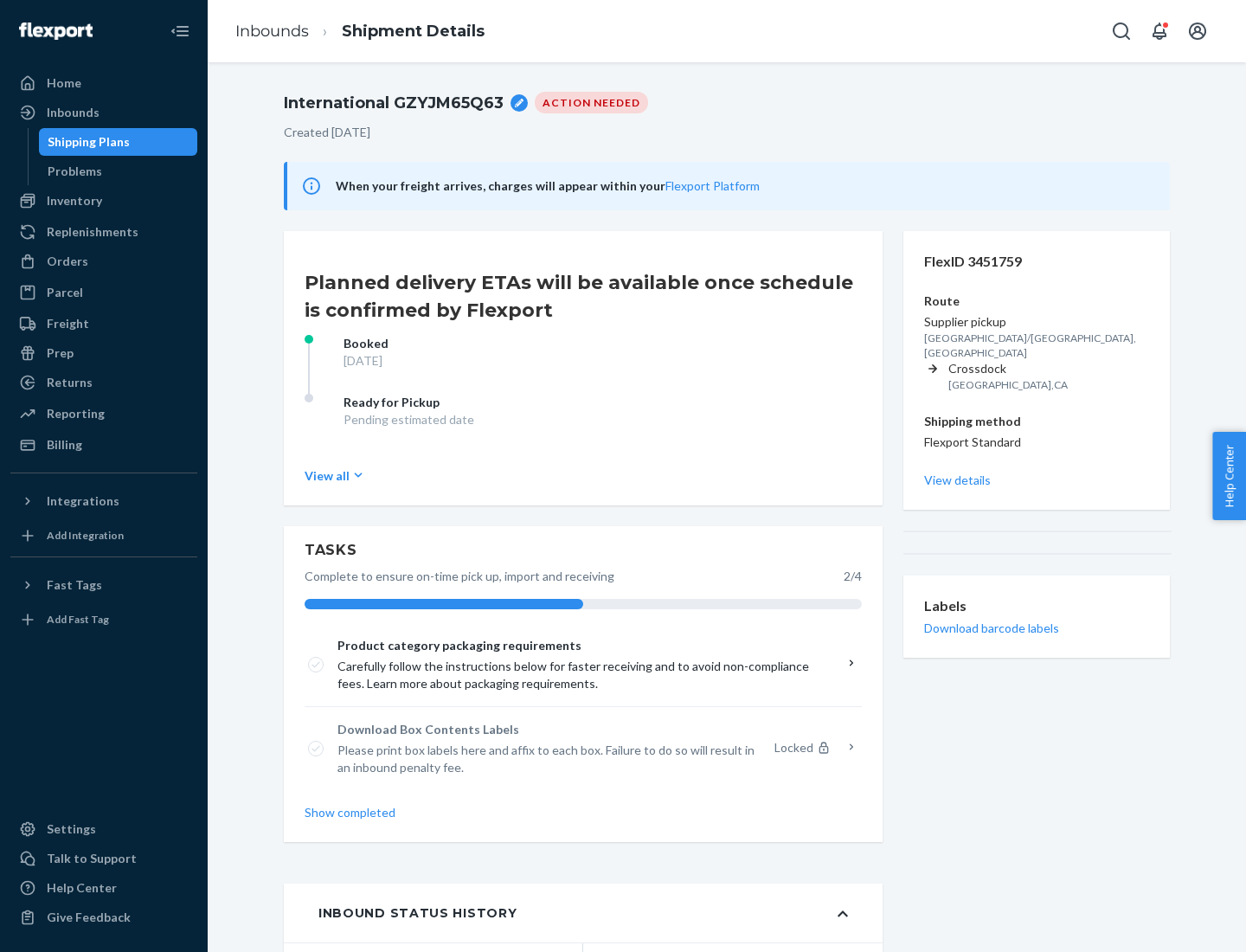
scroll to position [138, 0]
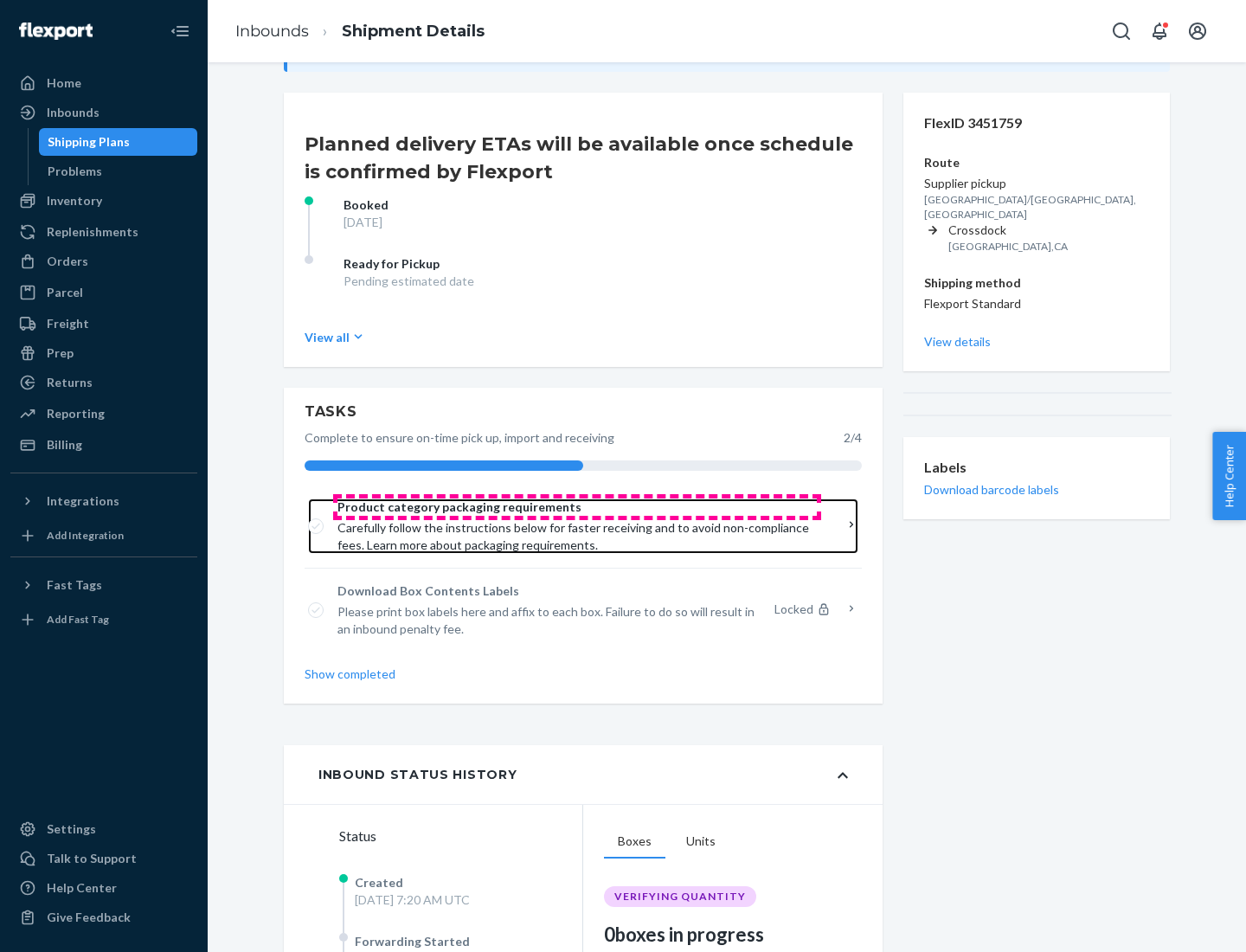
click at [577, 507] on span "Product category packaging requirements" at bounding box center [577, 507] width 479 height 18
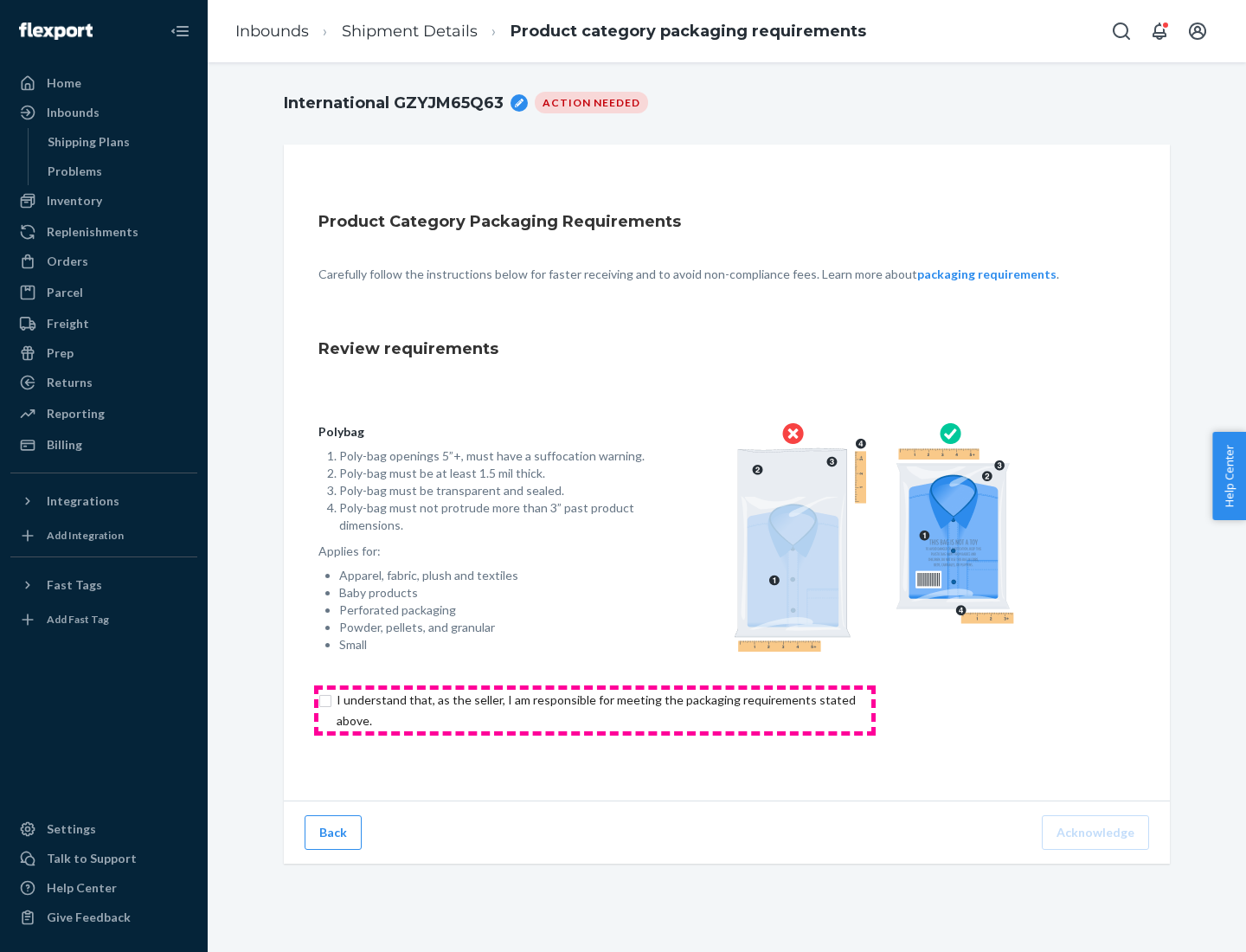
click at [594, 710] on input "checkbox" at bounding box center [605, 710] width 575 height 41
checkbox input "true"
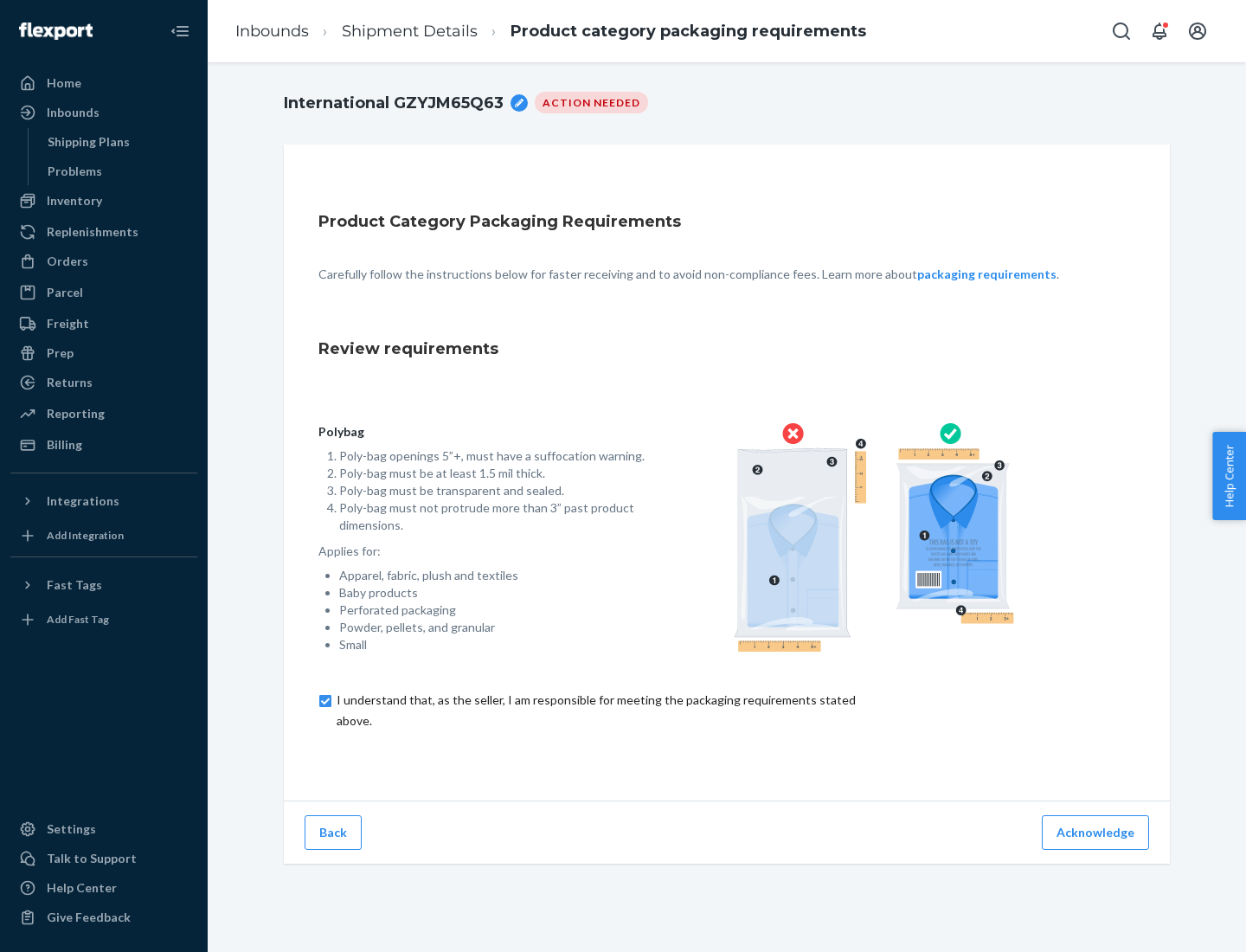
click at [1097, 831] on button "Acknowledge" at bounding box center [1095, 832] width 107 height 35
